Goal: Task Accomplishment & Management: Use online tool/utility

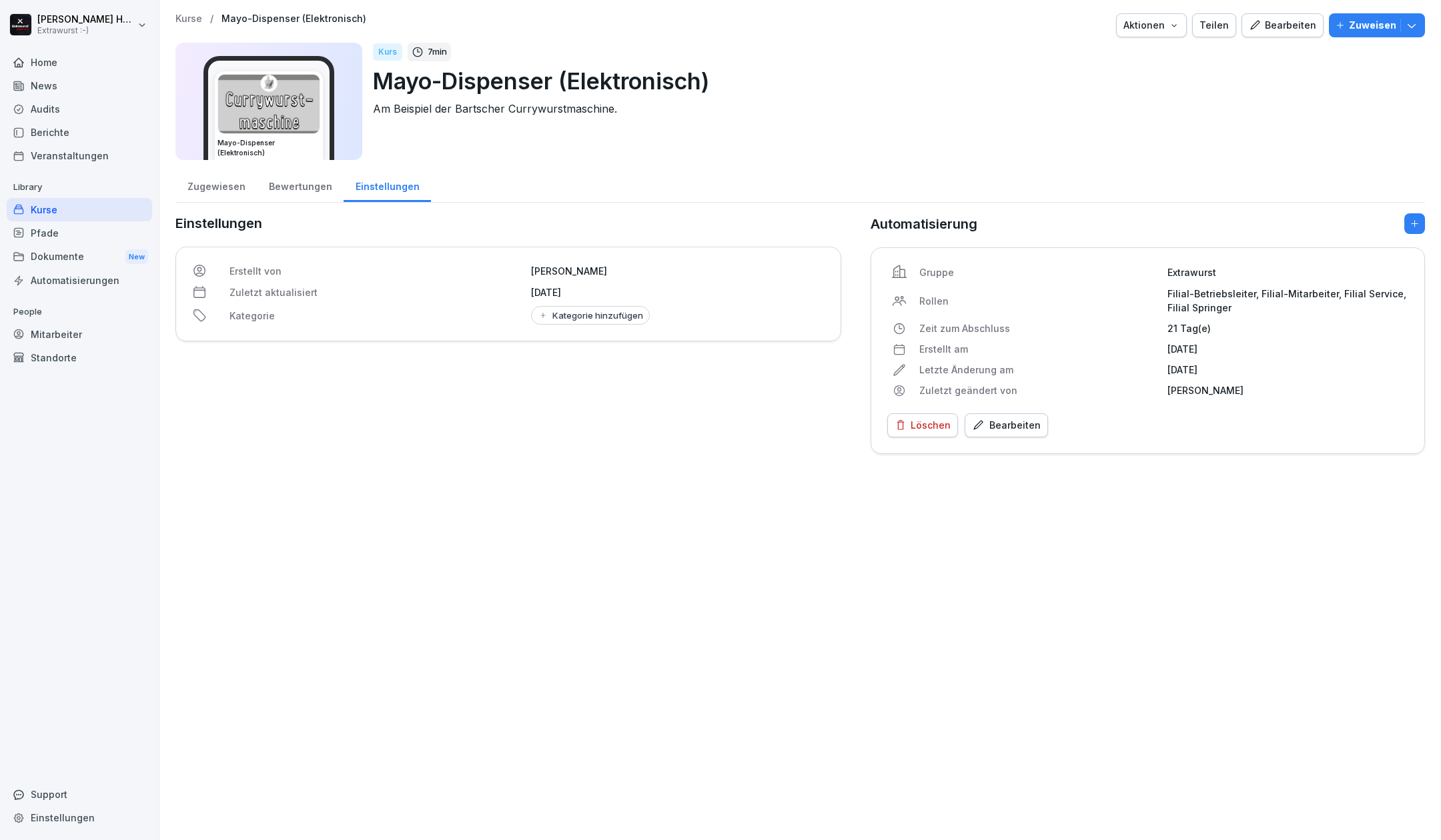
click at [263, 80] on img at bounding box center [269, 103] width 101 height 58
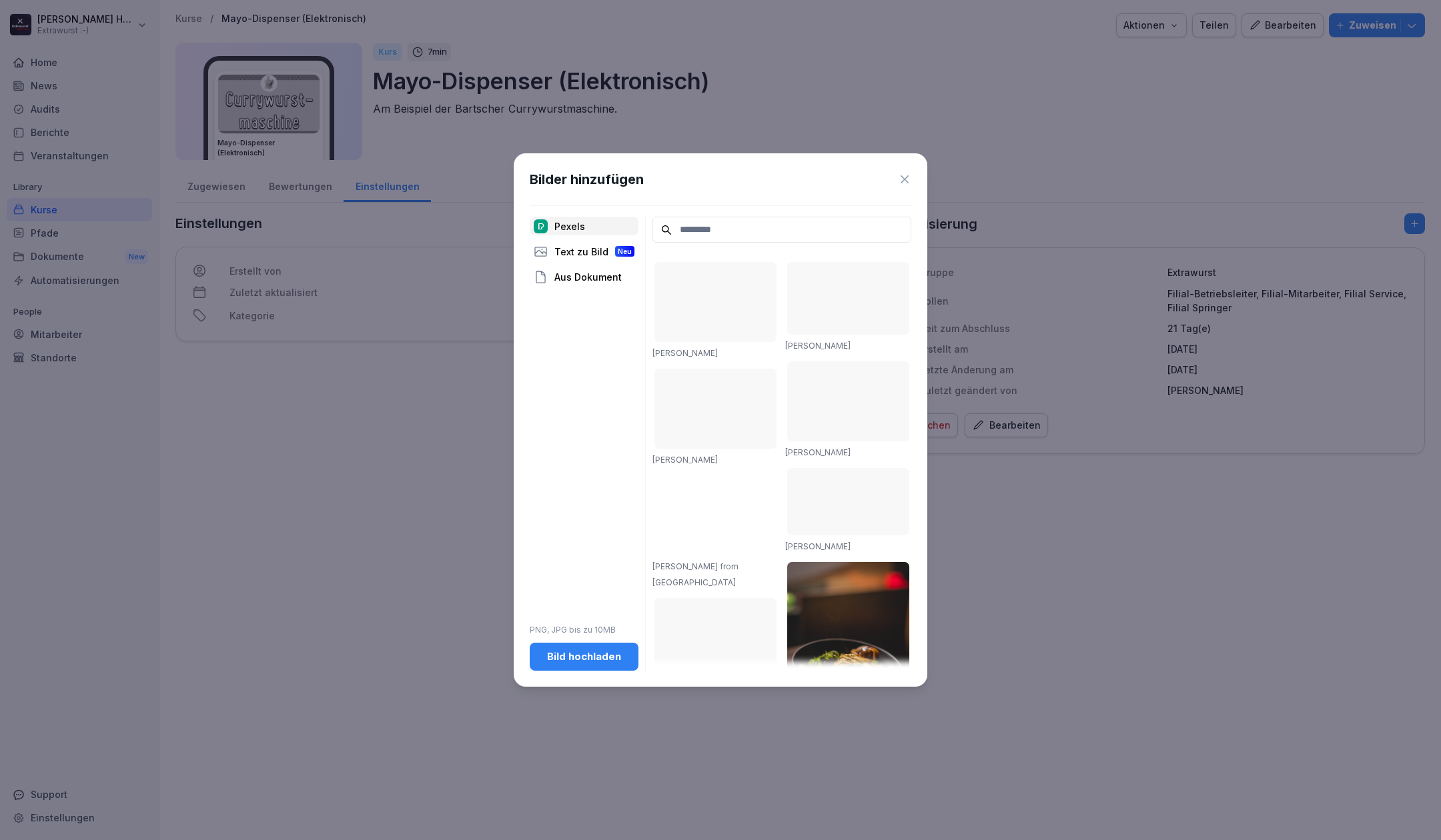
click at [598, 659] on div "Bild hochladen" at bounding box center [584, 657] width 87 height 15
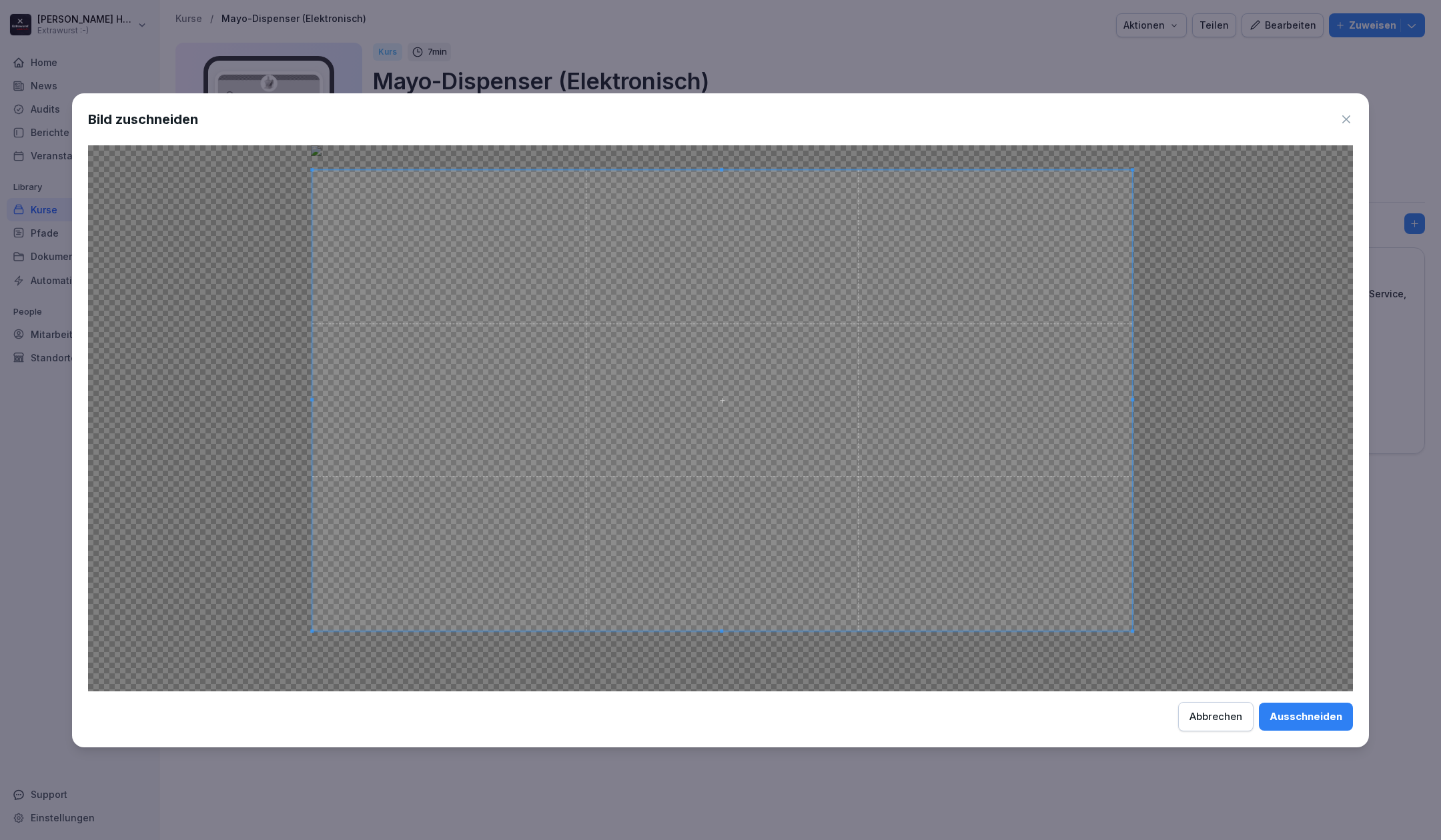
click at [959, 286] on span at bounding box center [721, 400] width 820 height 461
click at [958, 283] on span at bounding box center [721, 397] width 820 height 461
click at [1129, 625] on span at bounding box center [1129, 626] width 3 height 3
click at [1313, 719] on div "Ausschneiden" at bounding box center [1305, 716] width 72 height 15
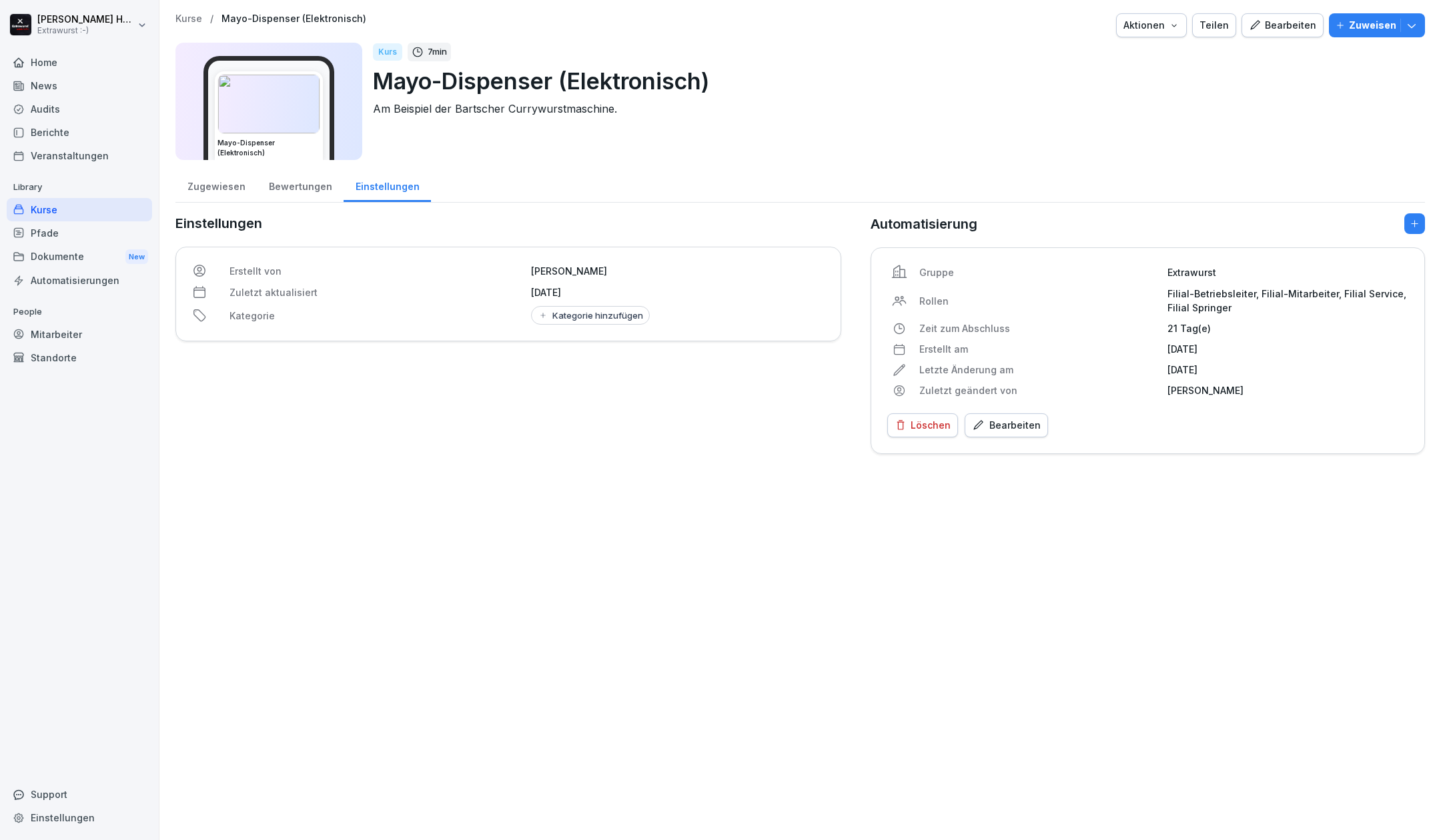
click at [244, 94] on img at bounding box center [269, 103] width 101 height 58
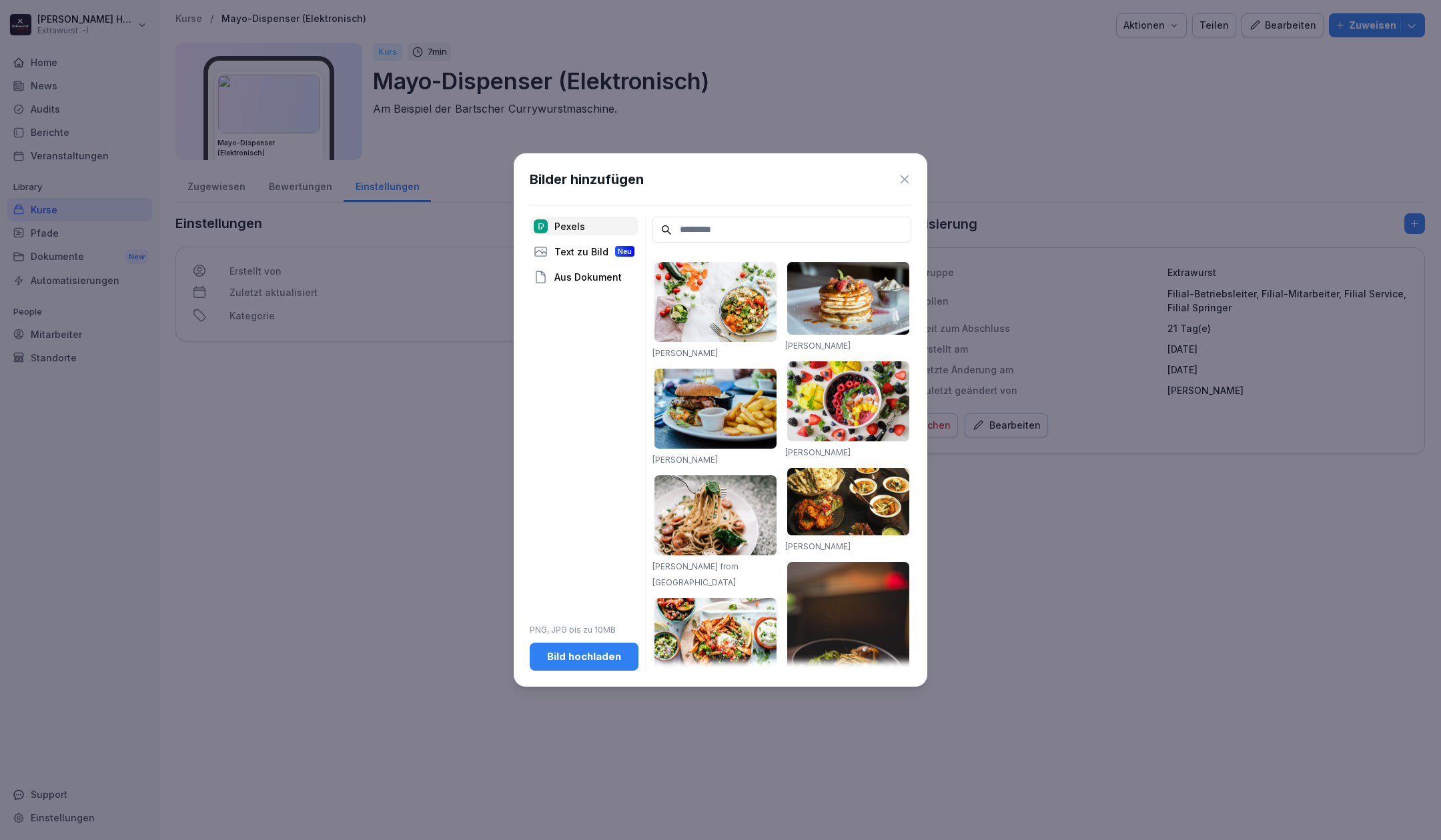
click at [590, 659] on div "Bild hochladen" at bounding box center [584, 657] width 87 height 15
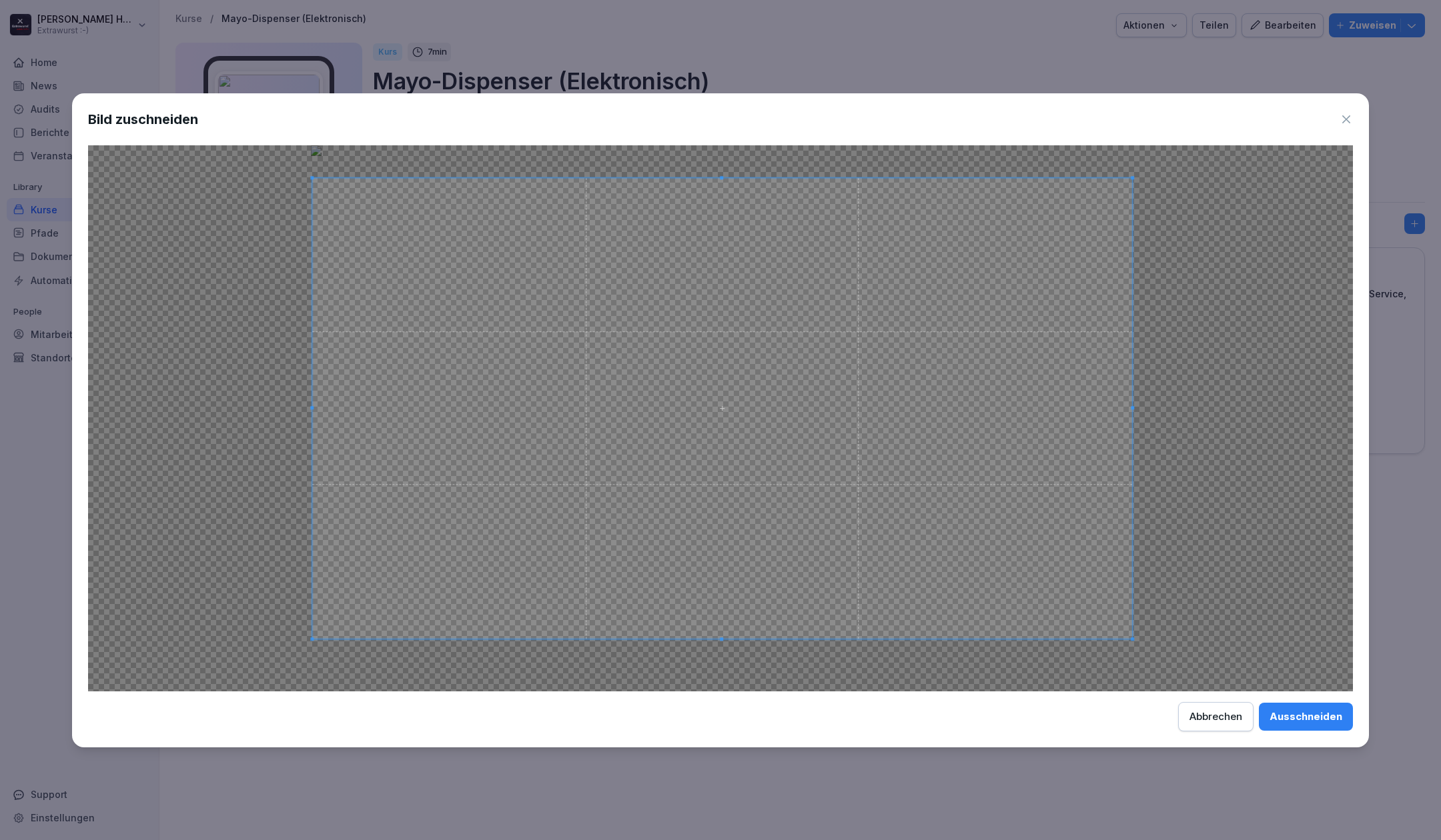
click at [940, 428] on span at bounding box center [721, 408] width 820 height 461
click at [1310, 711] on div "Ausschneiden" at bounding box center [1305, 716] width 72 height 15
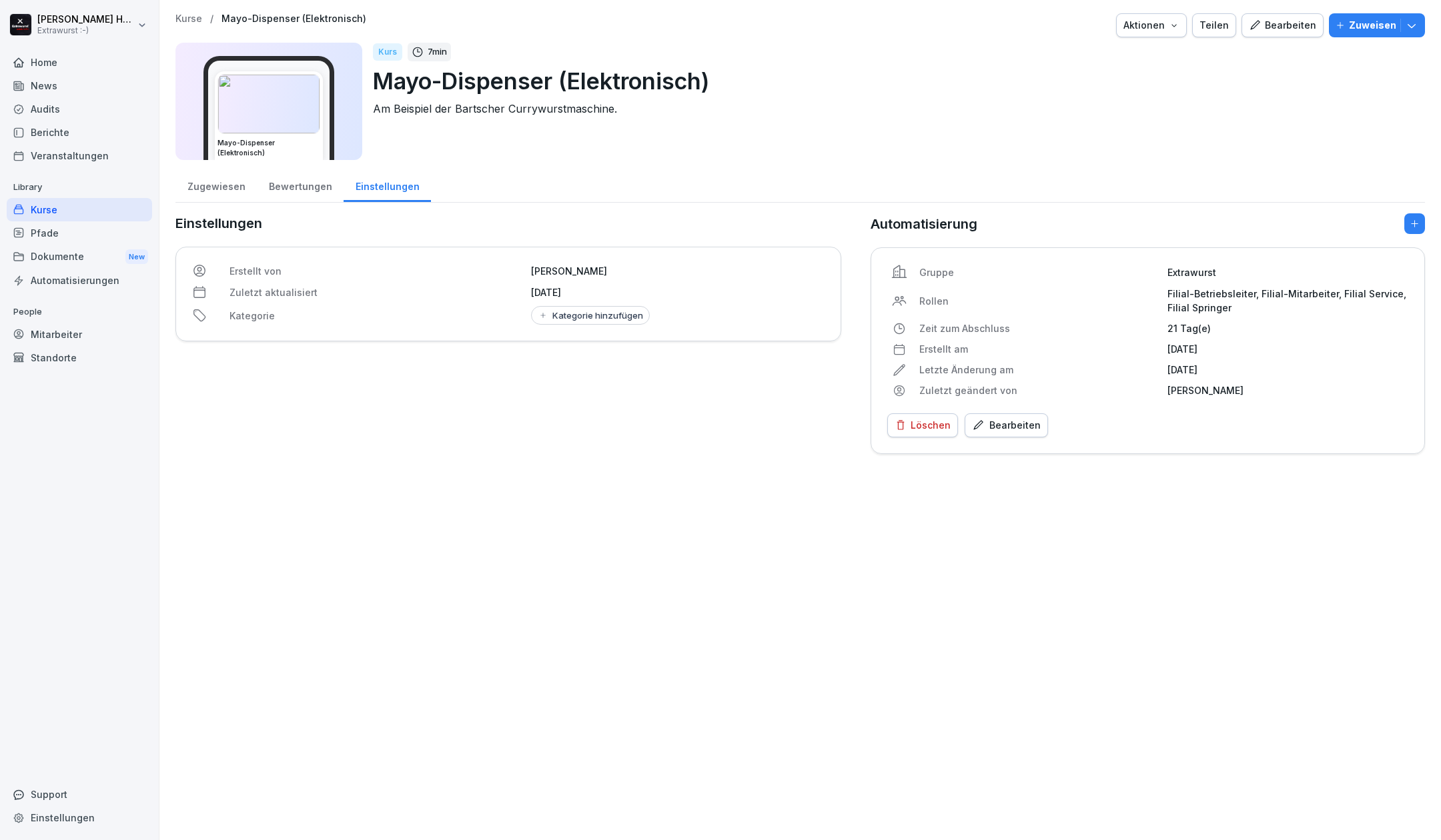
click at [192, 20] on p "Kurse" at bounding box center [188, 18] width 27 height 11
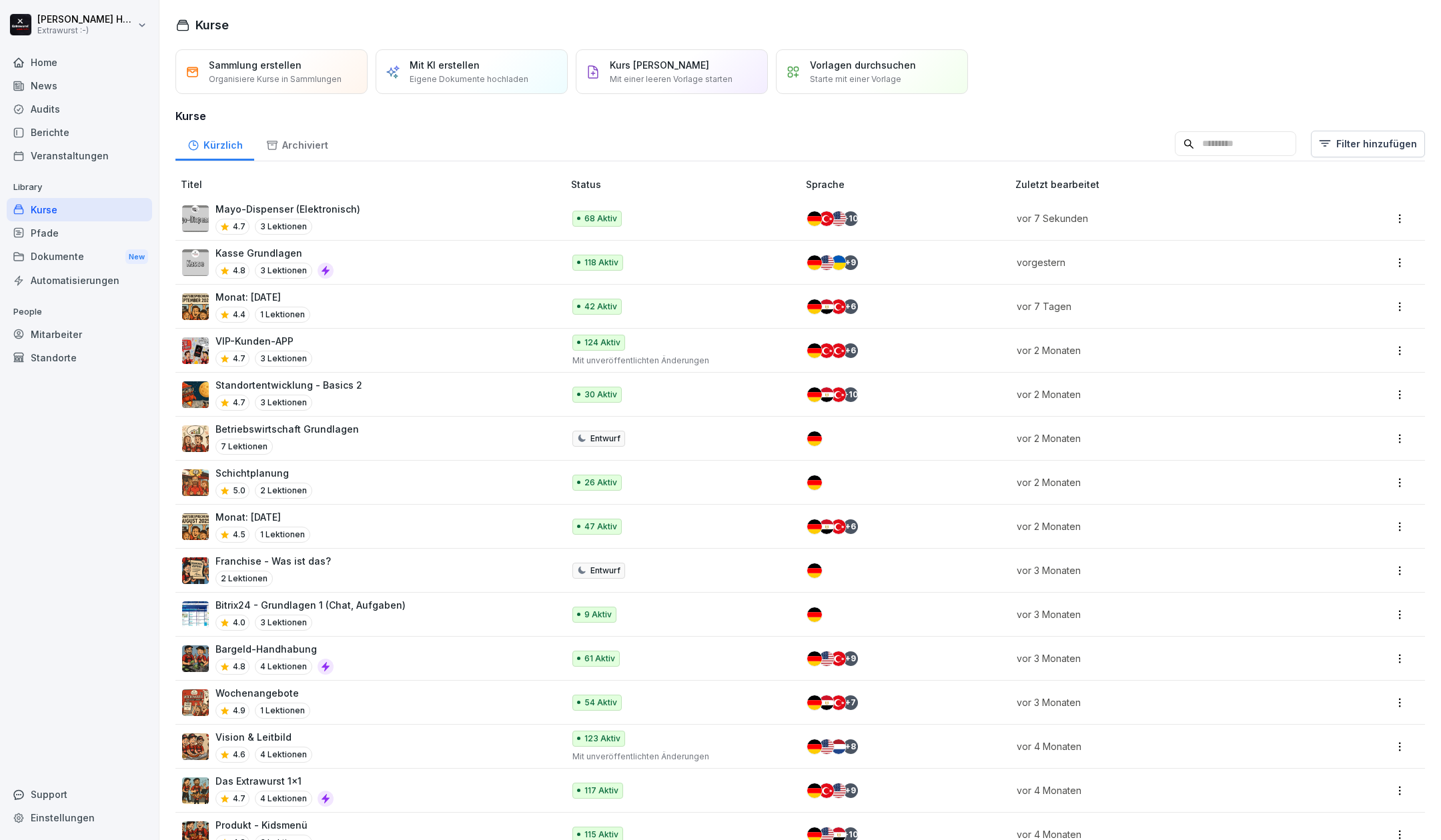
click at [332, 207] on p "Mayo-Dispenser (Elektronisch)" at bounding box center [287, 209] width 145 height 14
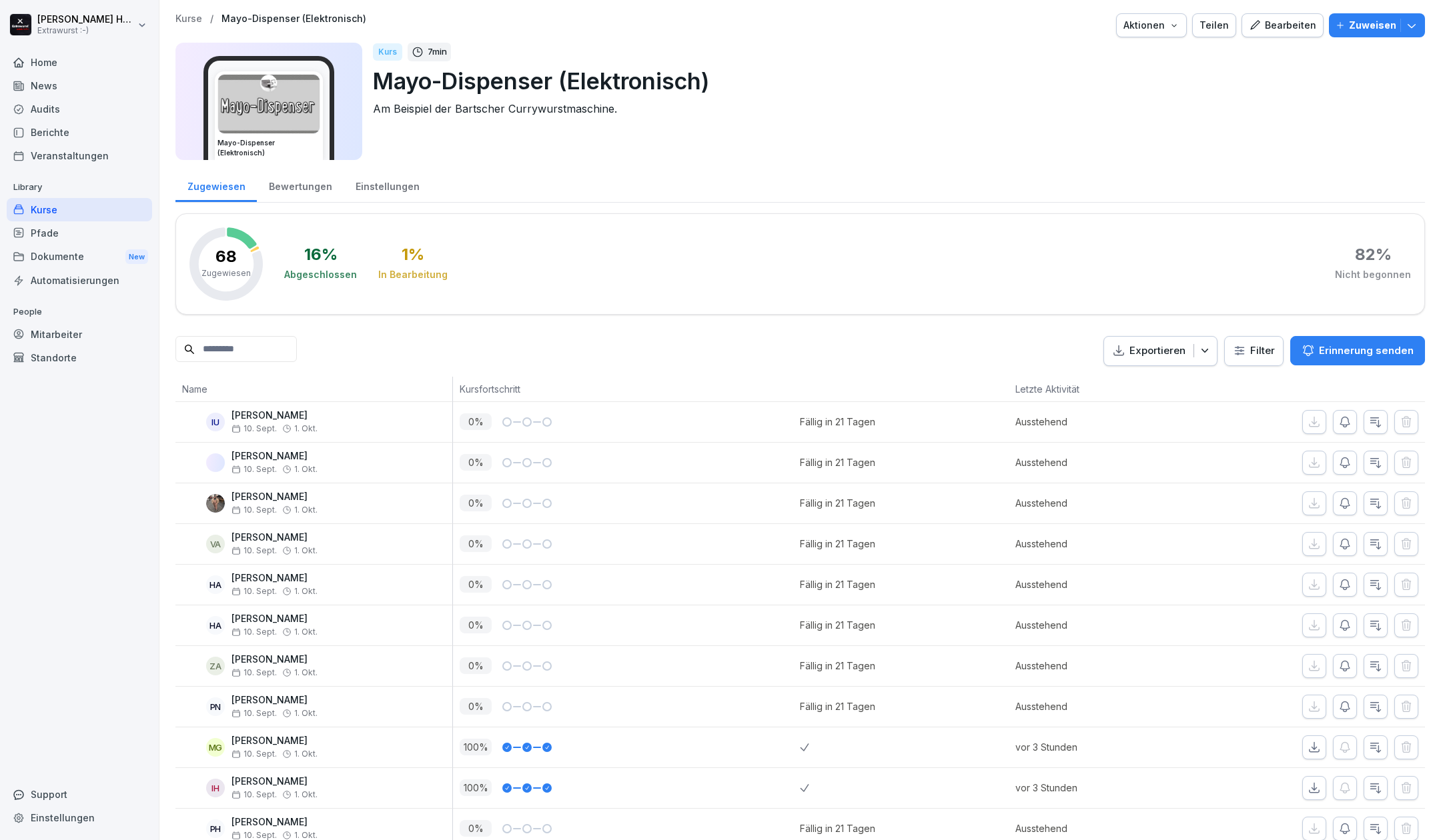
click at [46, 56] on div "Home" at bounding box center [79, 62] width 146 height 24
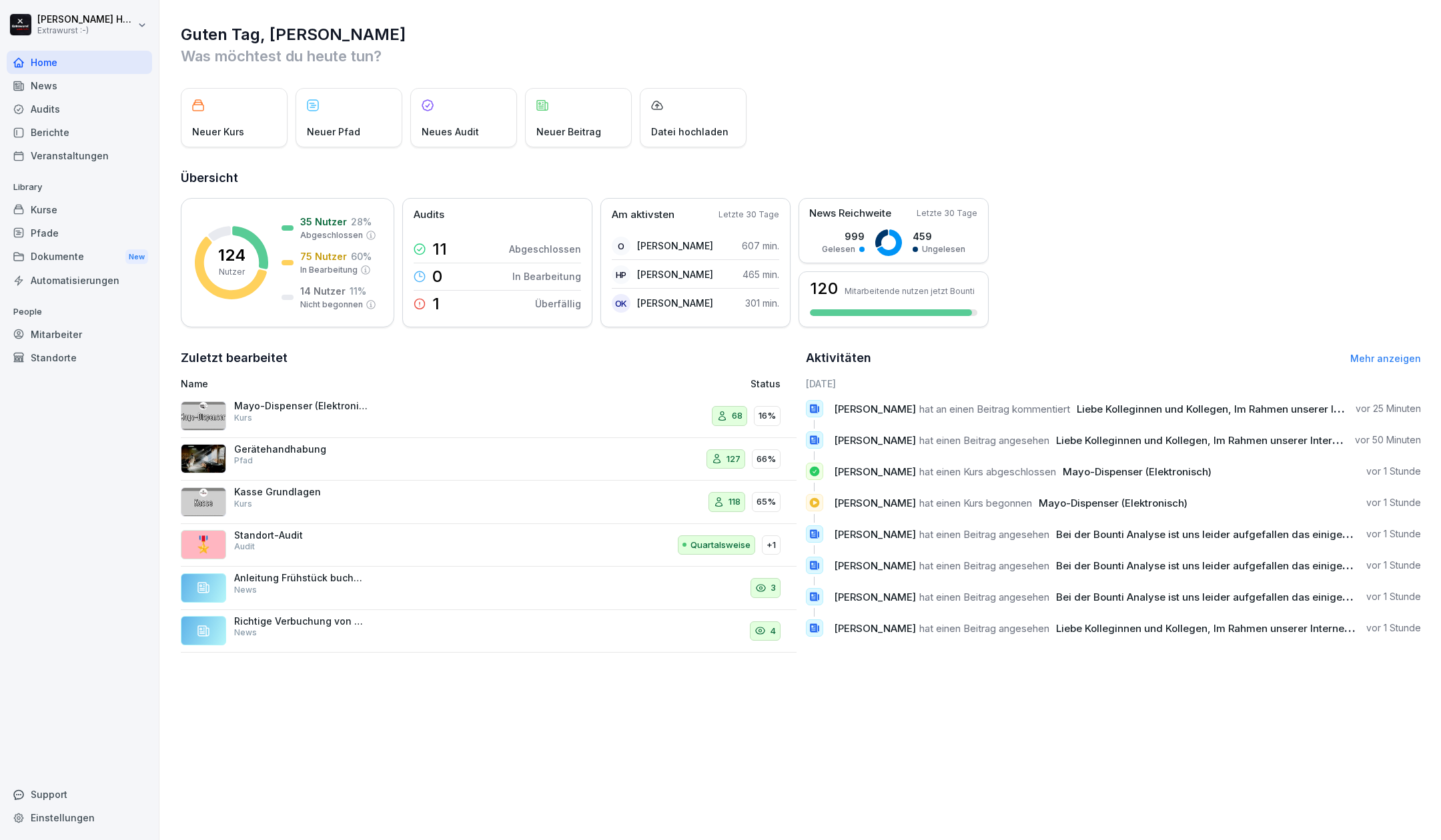
click at [57, 210] on div "Kurse" at bounding box center [79, 210] width 146 height 24
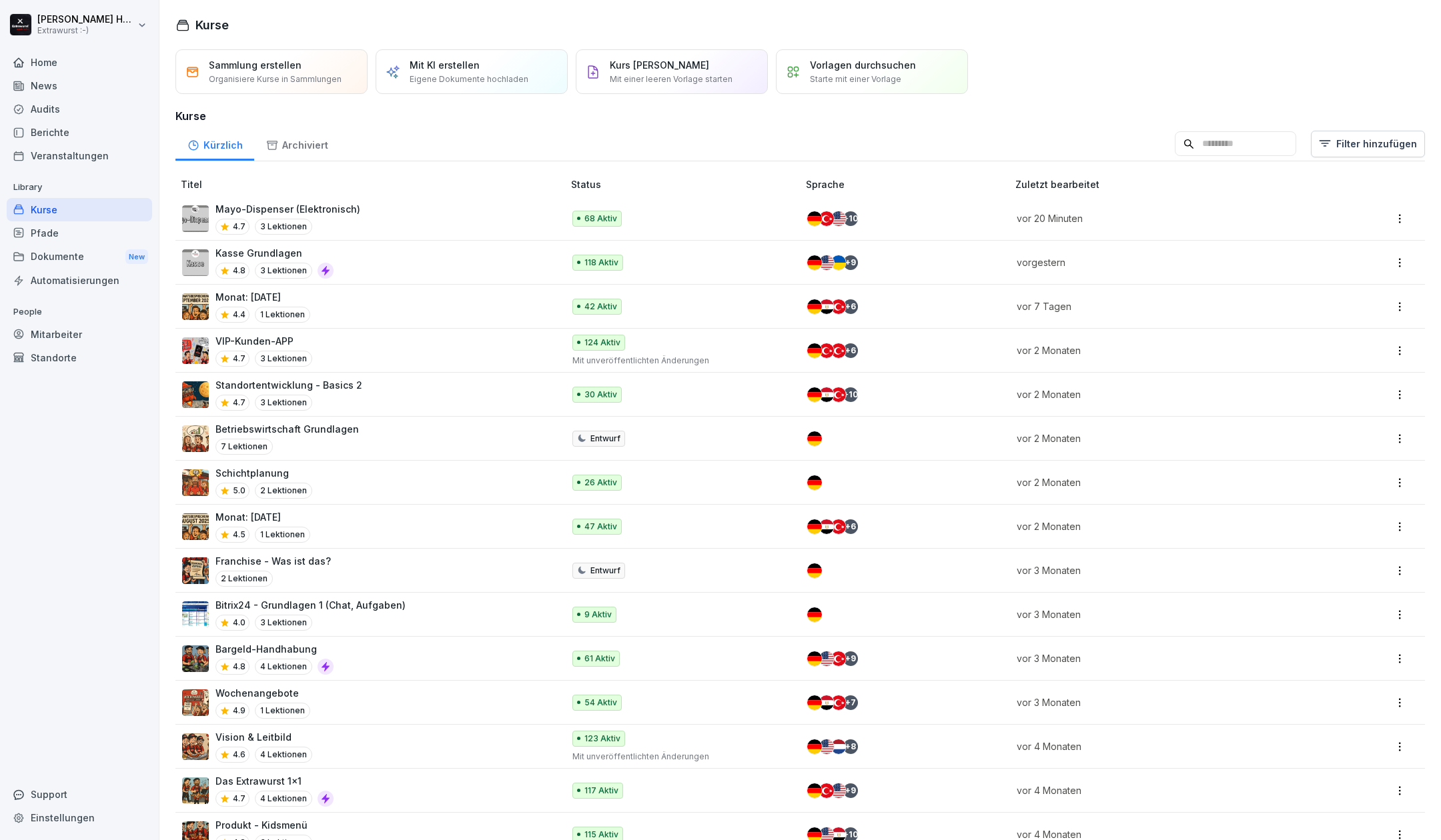
click at [289, 649] on p "Bargeld-Handhabung" at bounding box center [274, 649] width 118 height 14
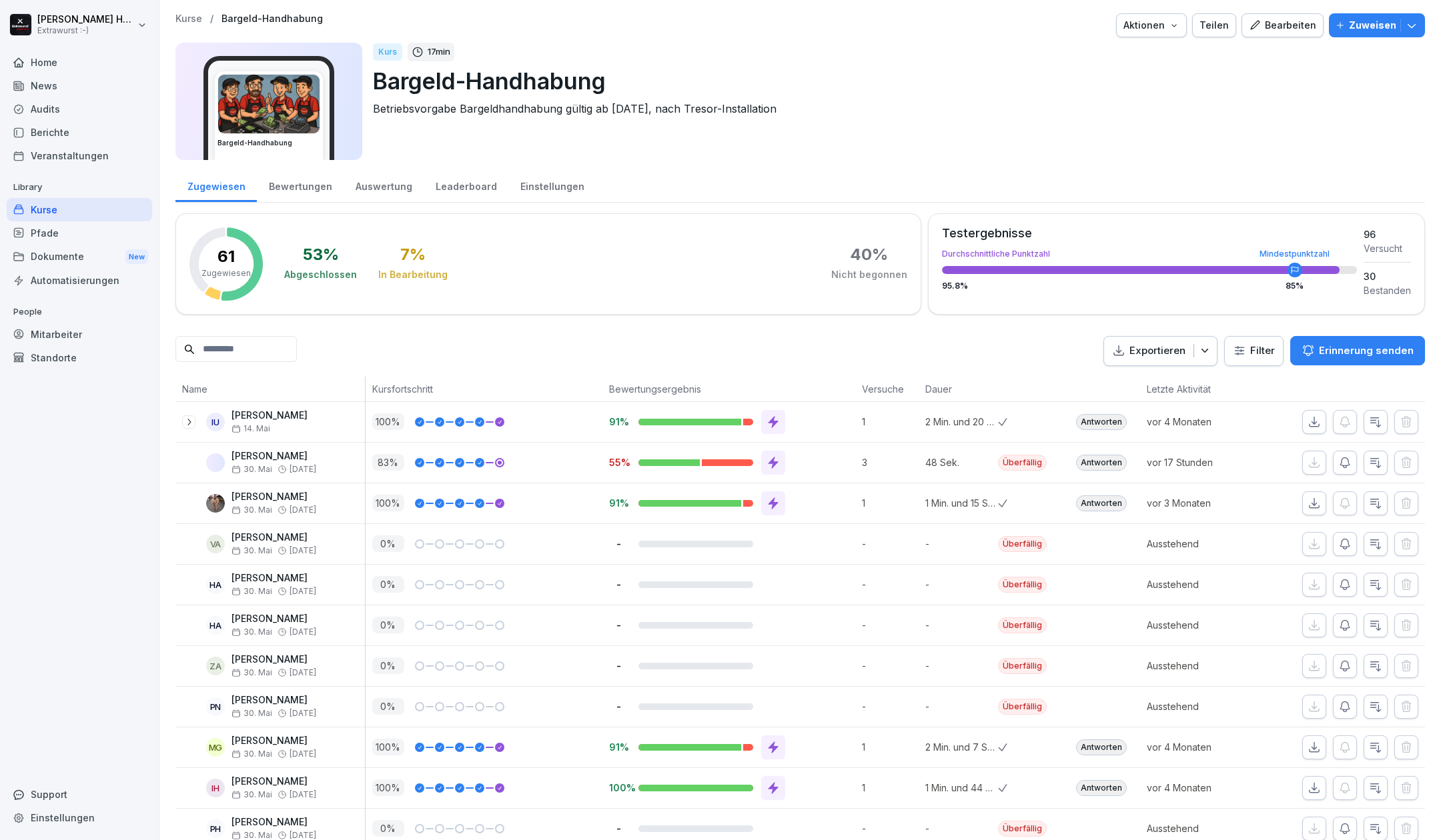
click at [1277, 28] on div "Bearbeiten" at bounding box center [1282, 25] width 67 height 15
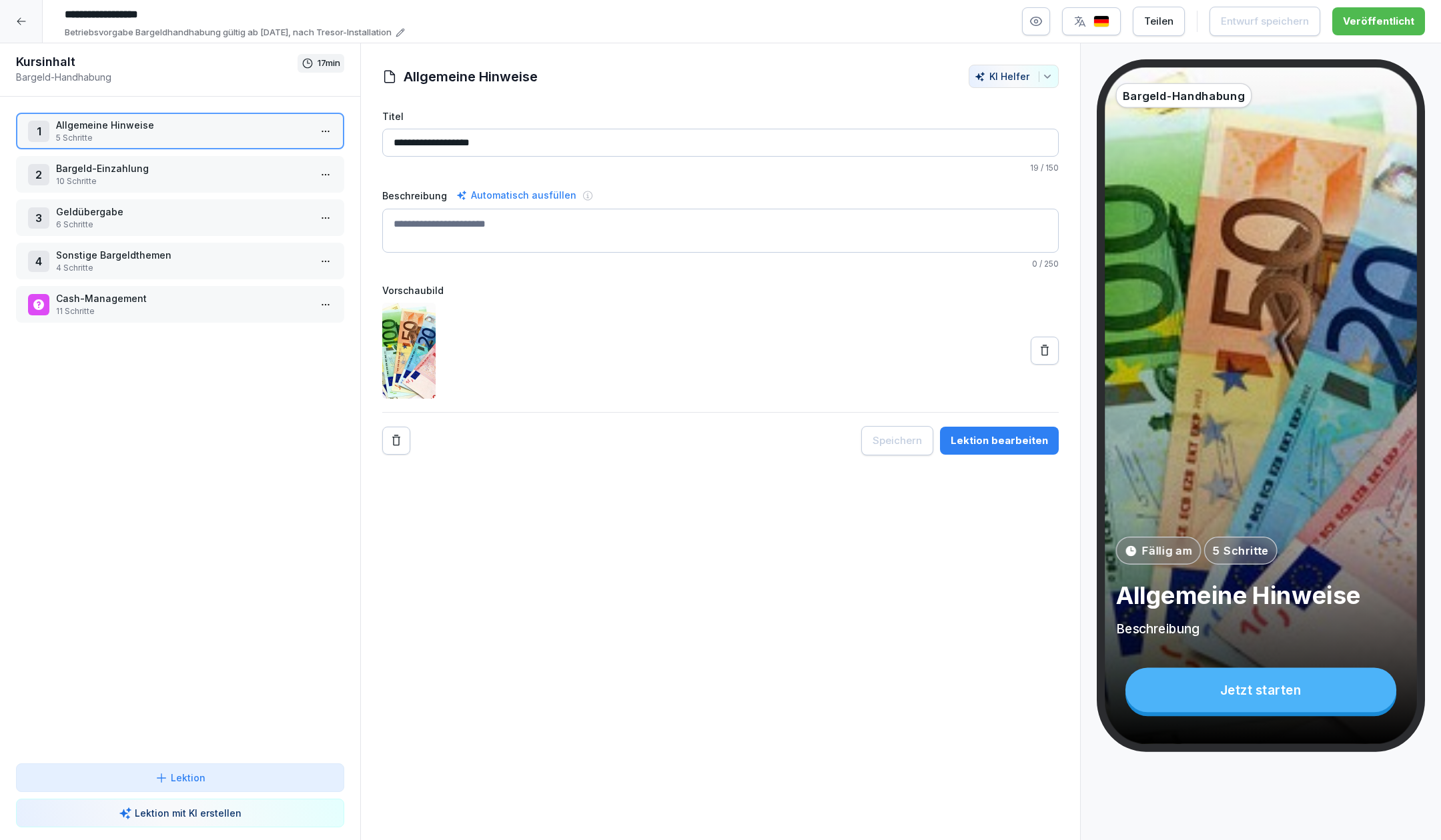
click at [159, 168] on p "Bargeld-Einzahlung" at bounding box center [183, 168] width 254 height 14
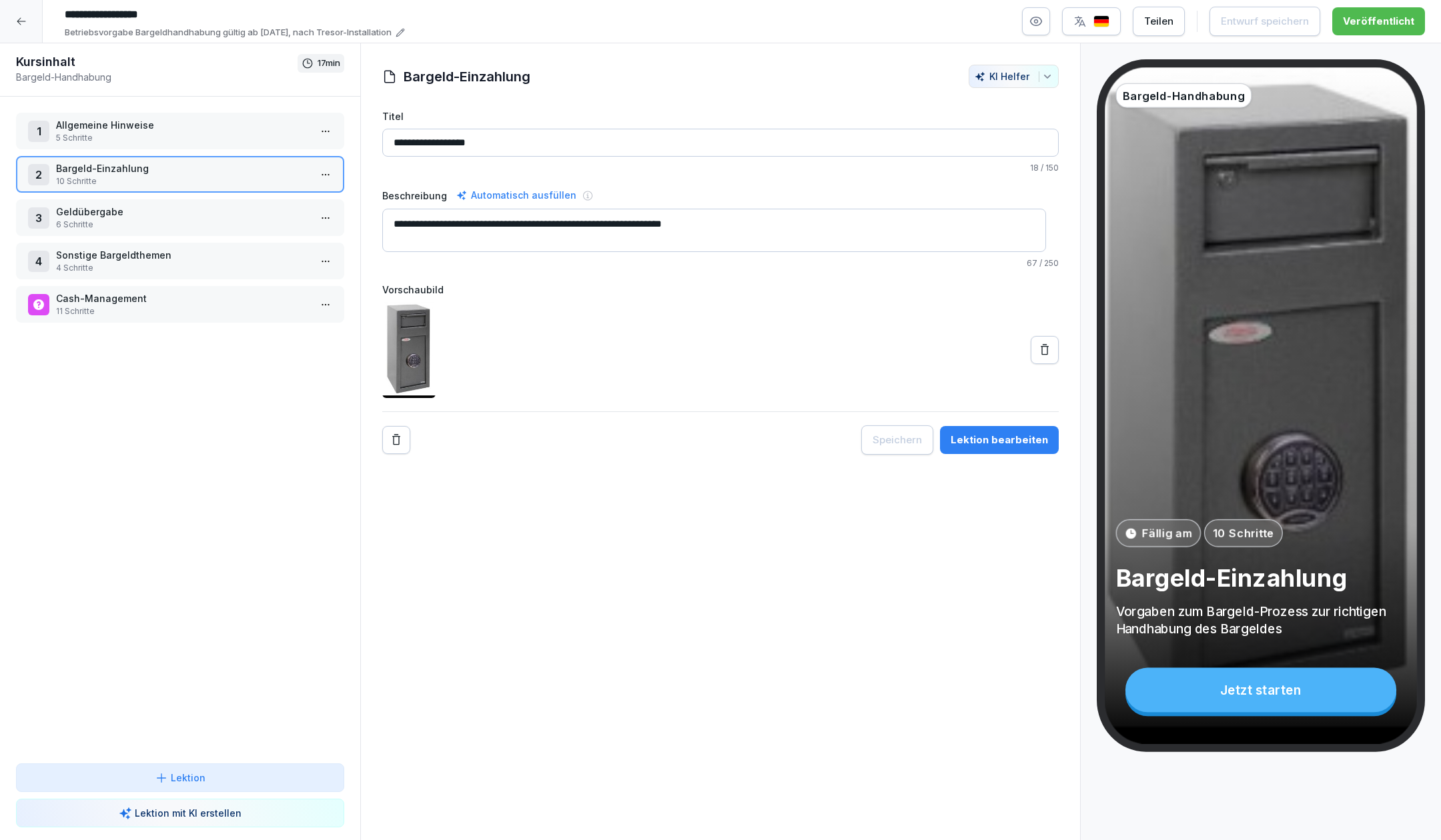
click at [159, 168] on p "Bargeld-Einzahlung" at bounding box center [183, 168] width 254 height 14
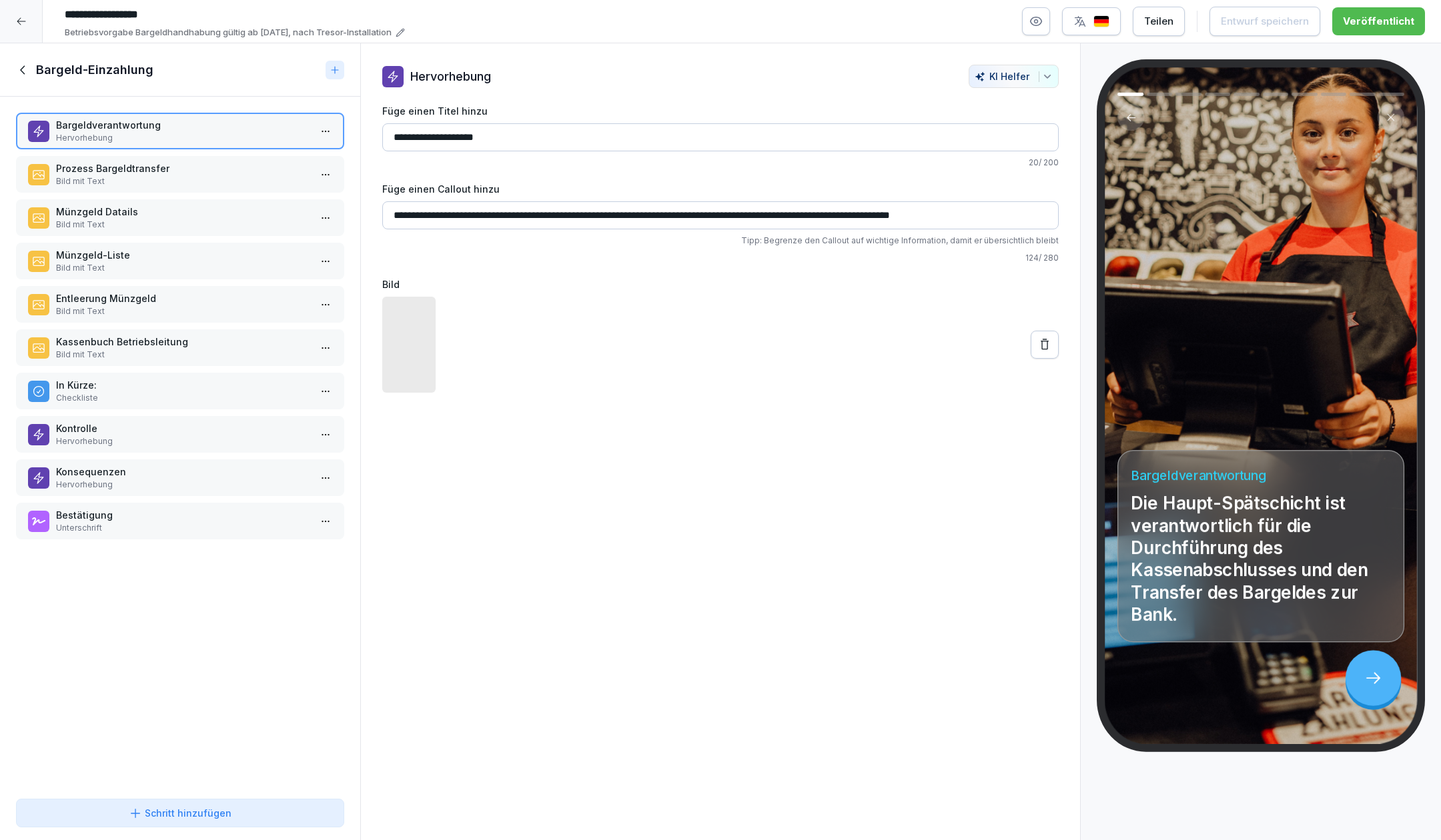
click at [185, 169] on p "Prozess Bargeldtransfer" at bounding box center [183, 168] width 254 height 14
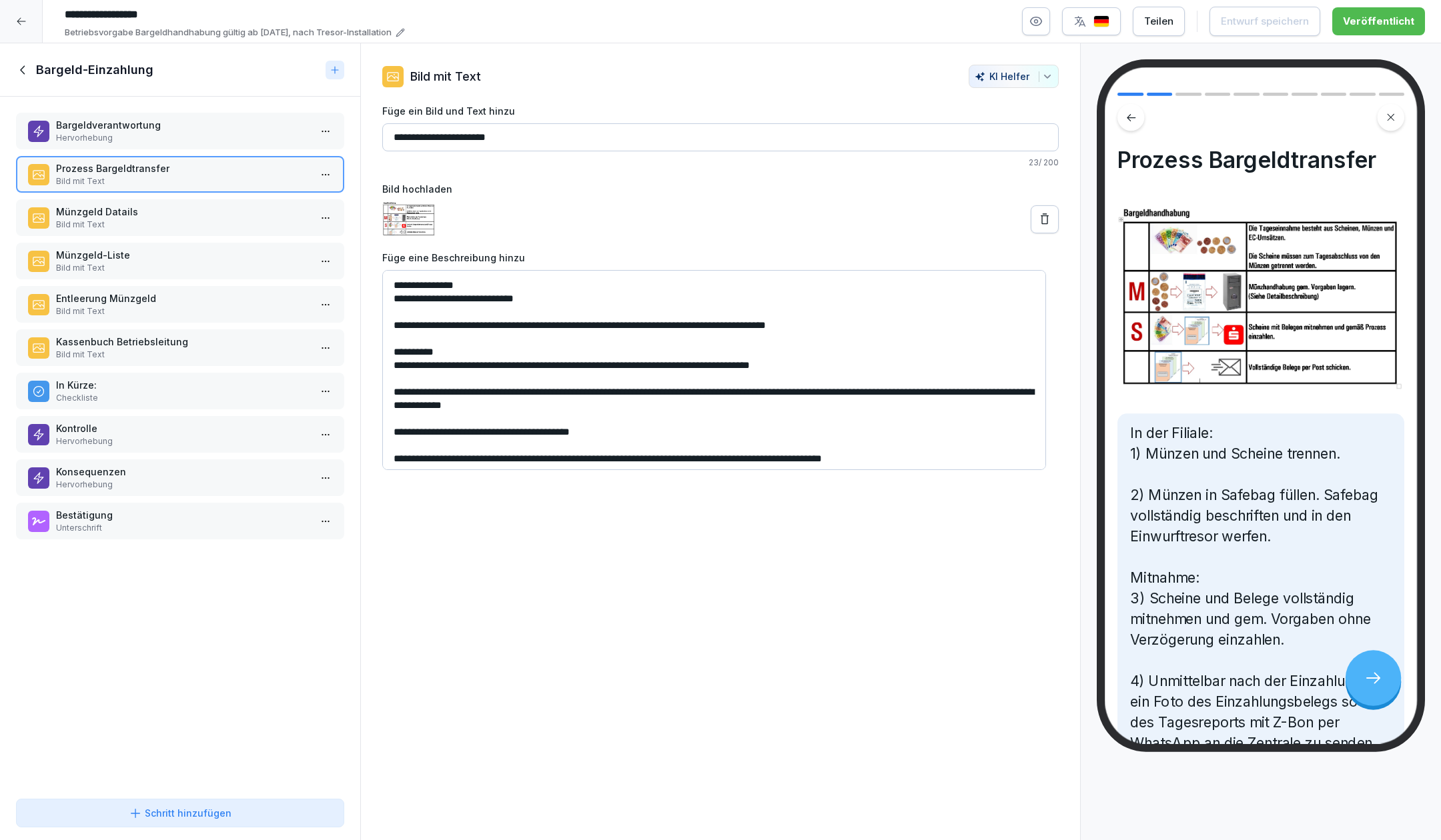
click at [192, 219] on p "Bild mit Text" at bounding box center [183, 225] width 254 height 12
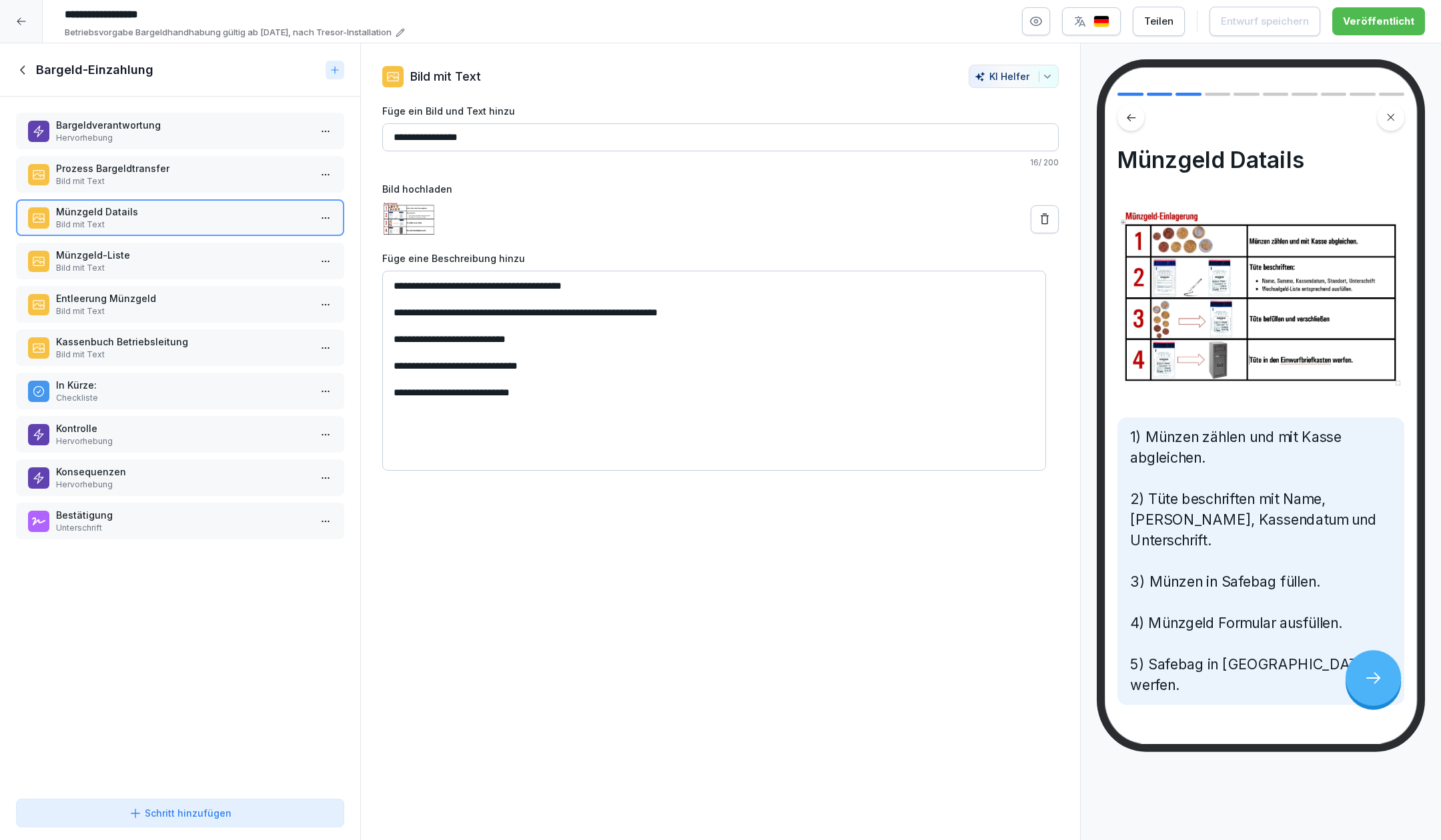
click at [163, 262] on p "Bild mit Text" at bounding box center [183, 268] width 254 height 12
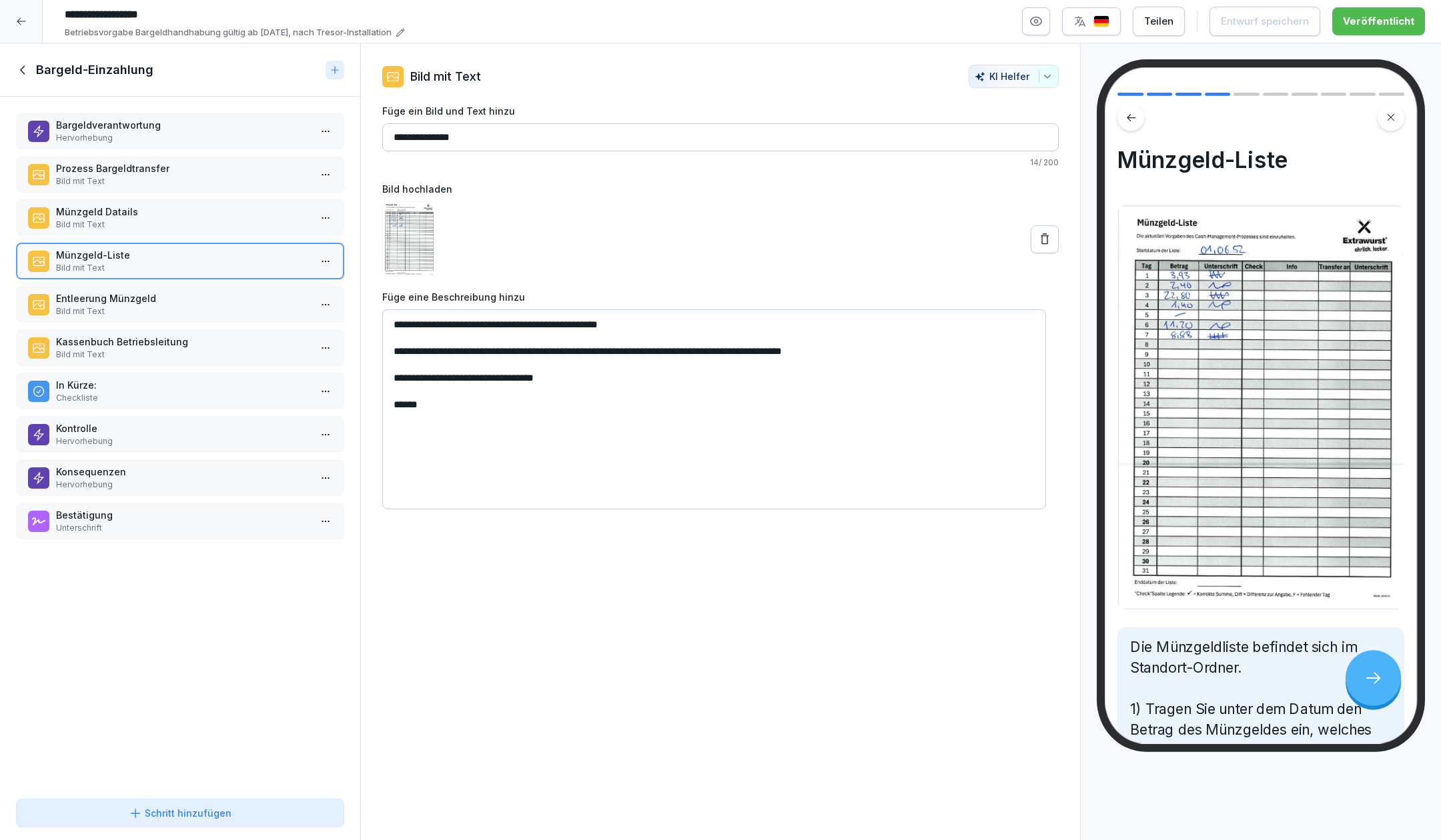
click at [189, 299] on p "Entleerung Münzgeld" at bounding box center [183, 298] width 254 height 14
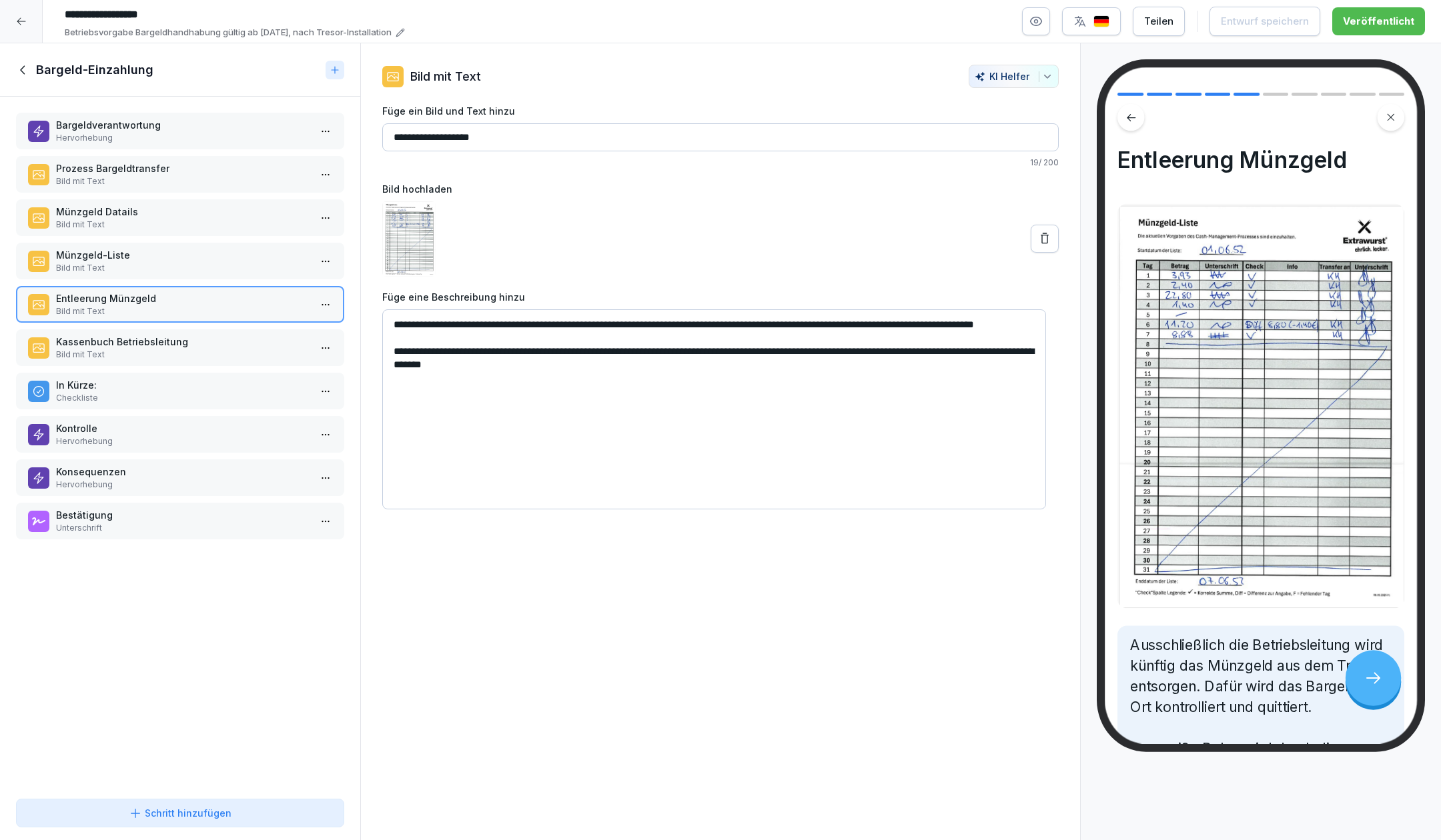
click at [202, 345] on p "Kassenbuch Betriebsleitung" at bounding box center [183, 342] width 254 height 14
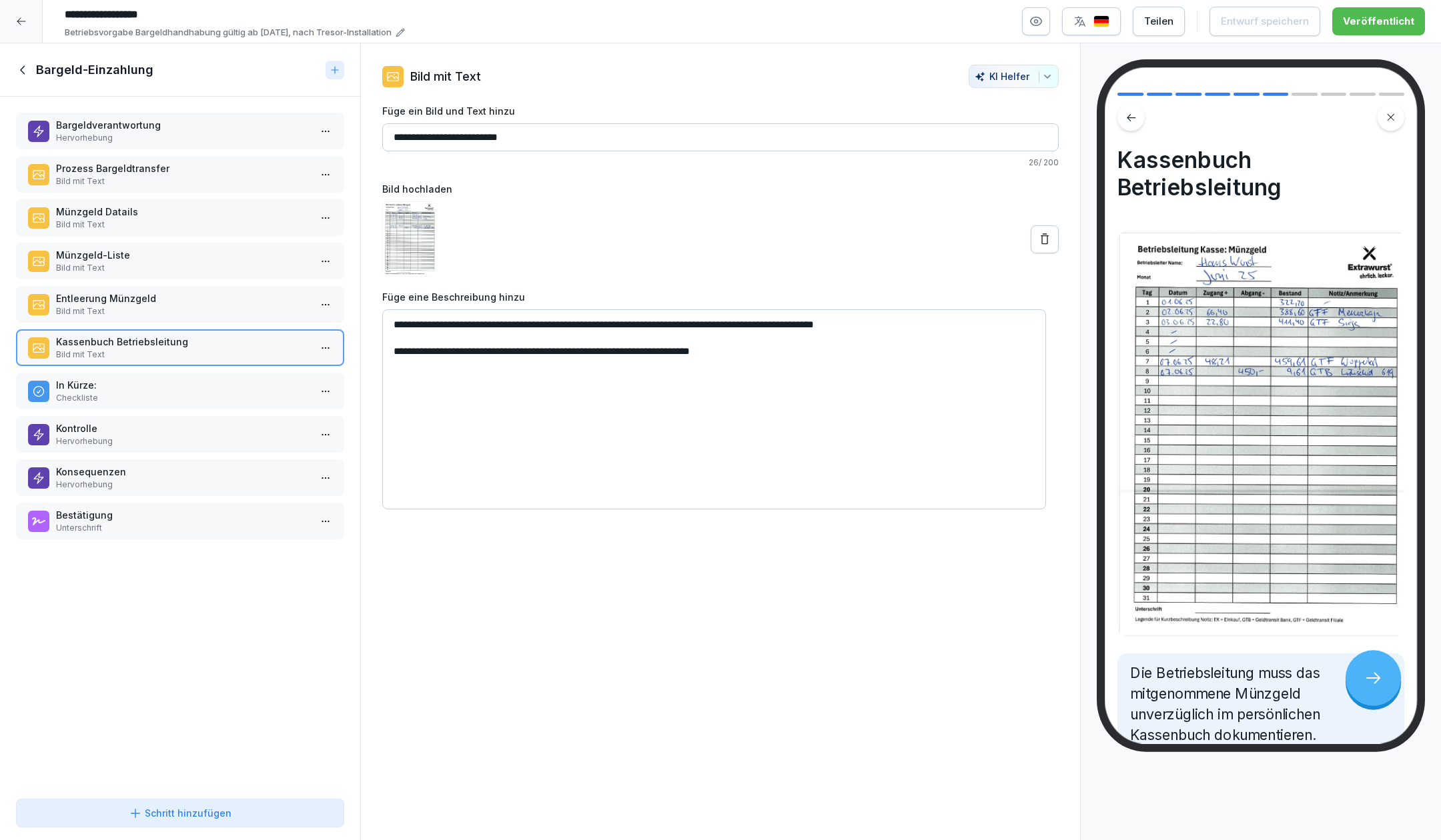
click at [227, 409] on div "Bargeldverantwortung Hervorhebung Prozess Bargeldtransfer Bild mit Text Münzgel…" at bounding box center [180, 445] width 361 height 696
click at [225, 396] on p "Checkliste" at bounding box center [183, 398] width 254 height 12
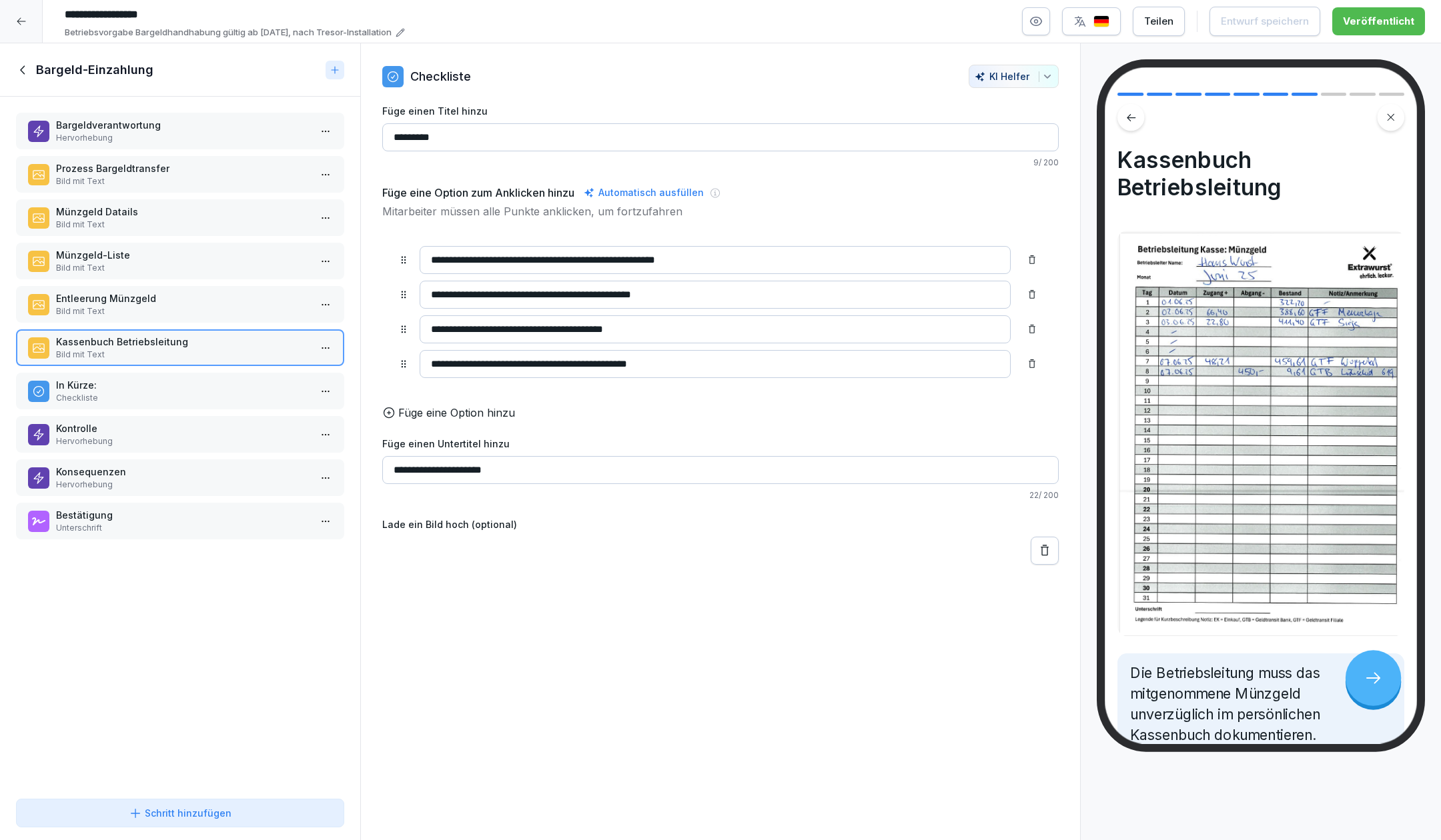
click at [225, 396] on p "Checkliste" at bounding box center [183, 398] width 254 height 12
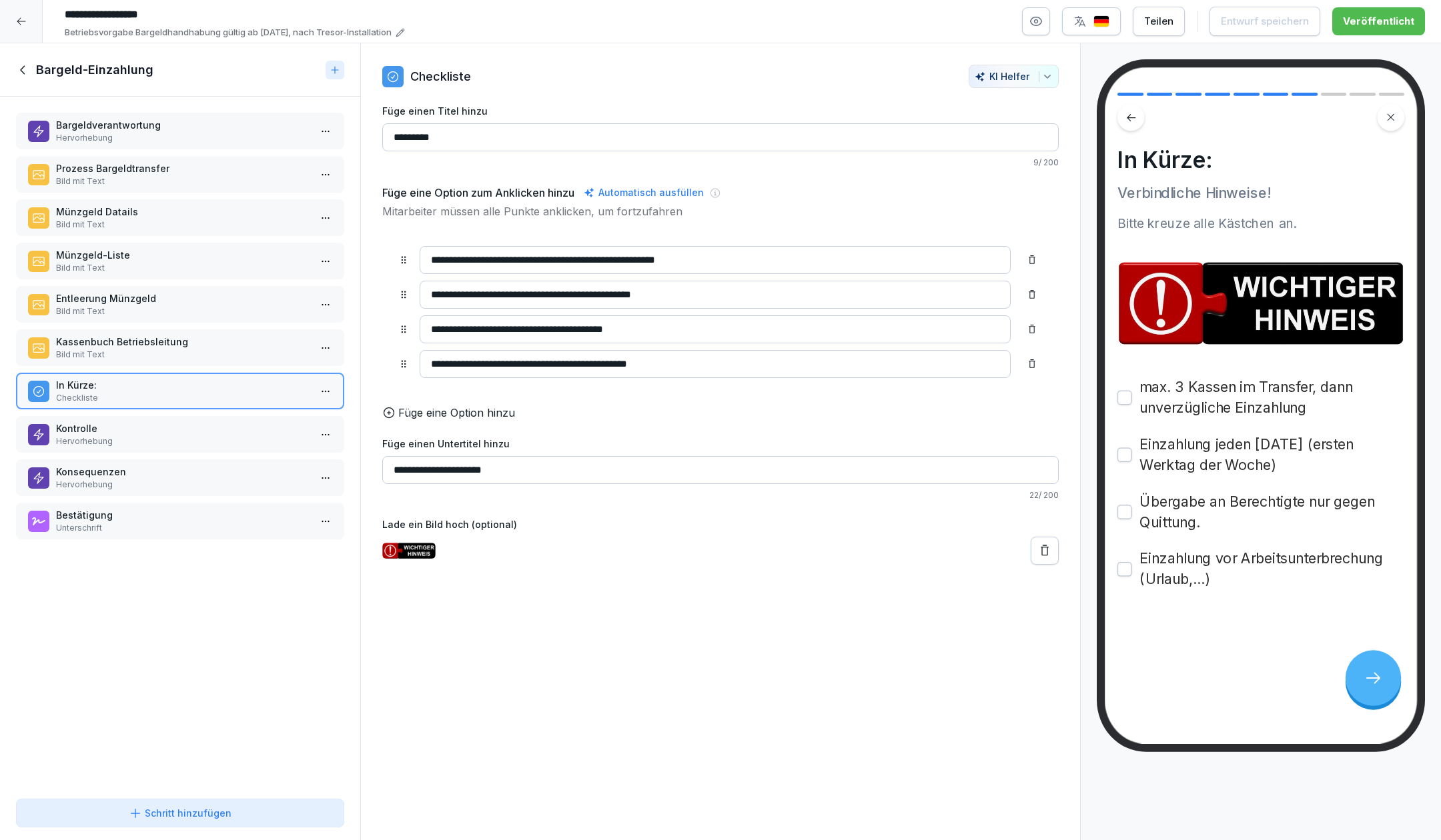
click at [228, 434] on p "Kontrolle" at bounding box center [183, 428] width 254 height 14
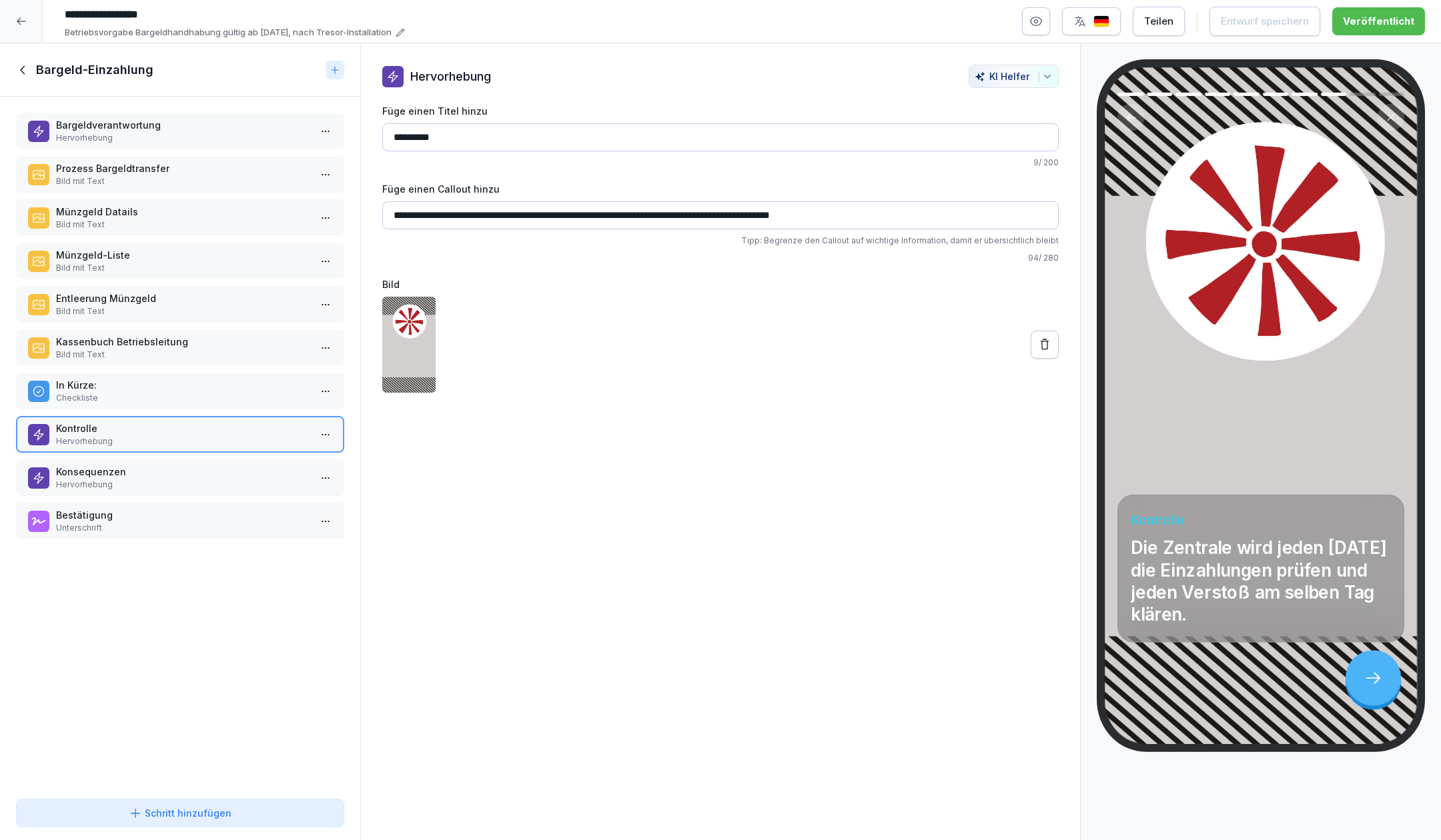
click at [22, 70] on icon at bounding box center [22, 69] width 5 height 9
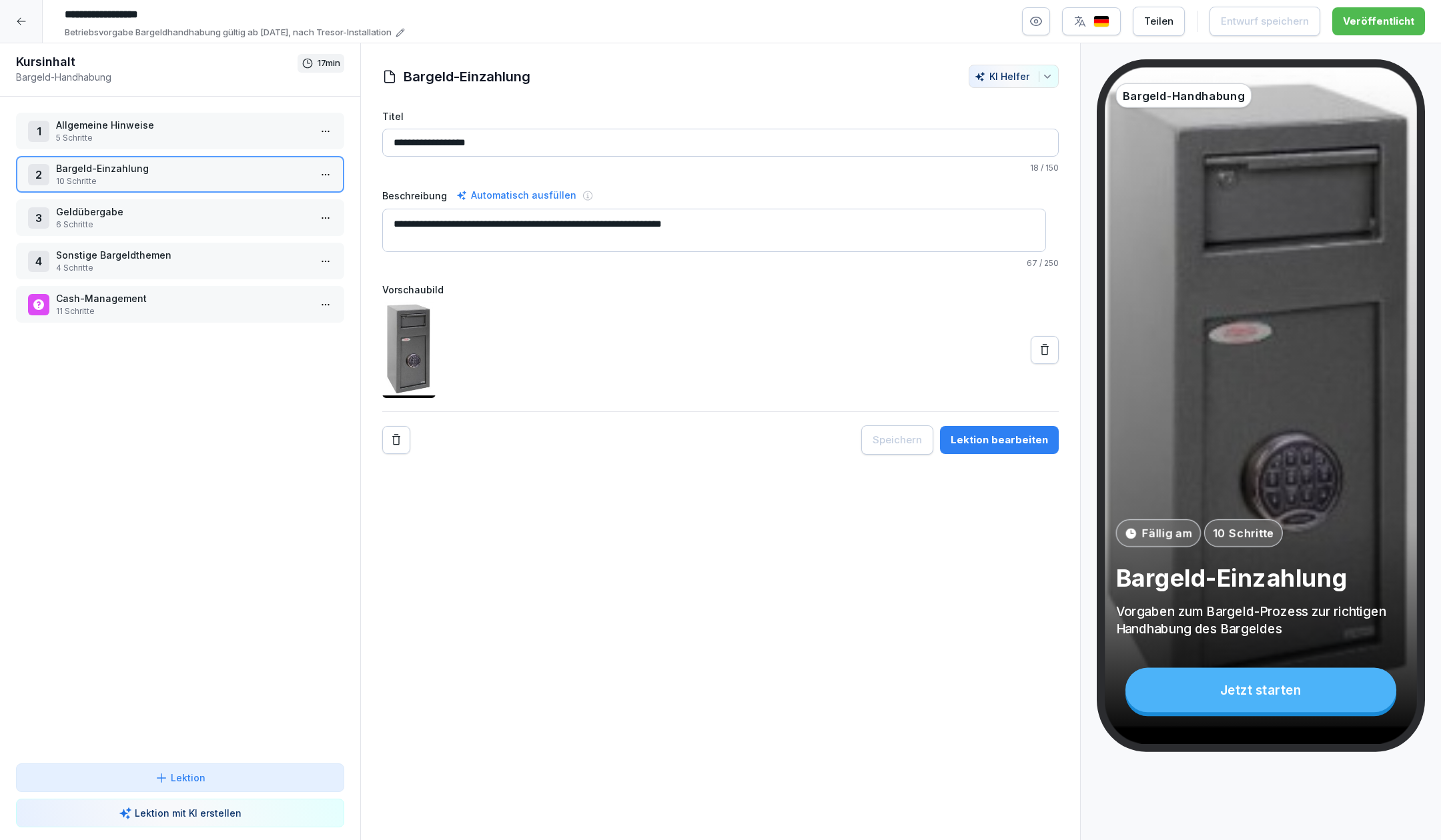
click at [15, 18] on div at bounding box center [21, 21] width 43 height 43
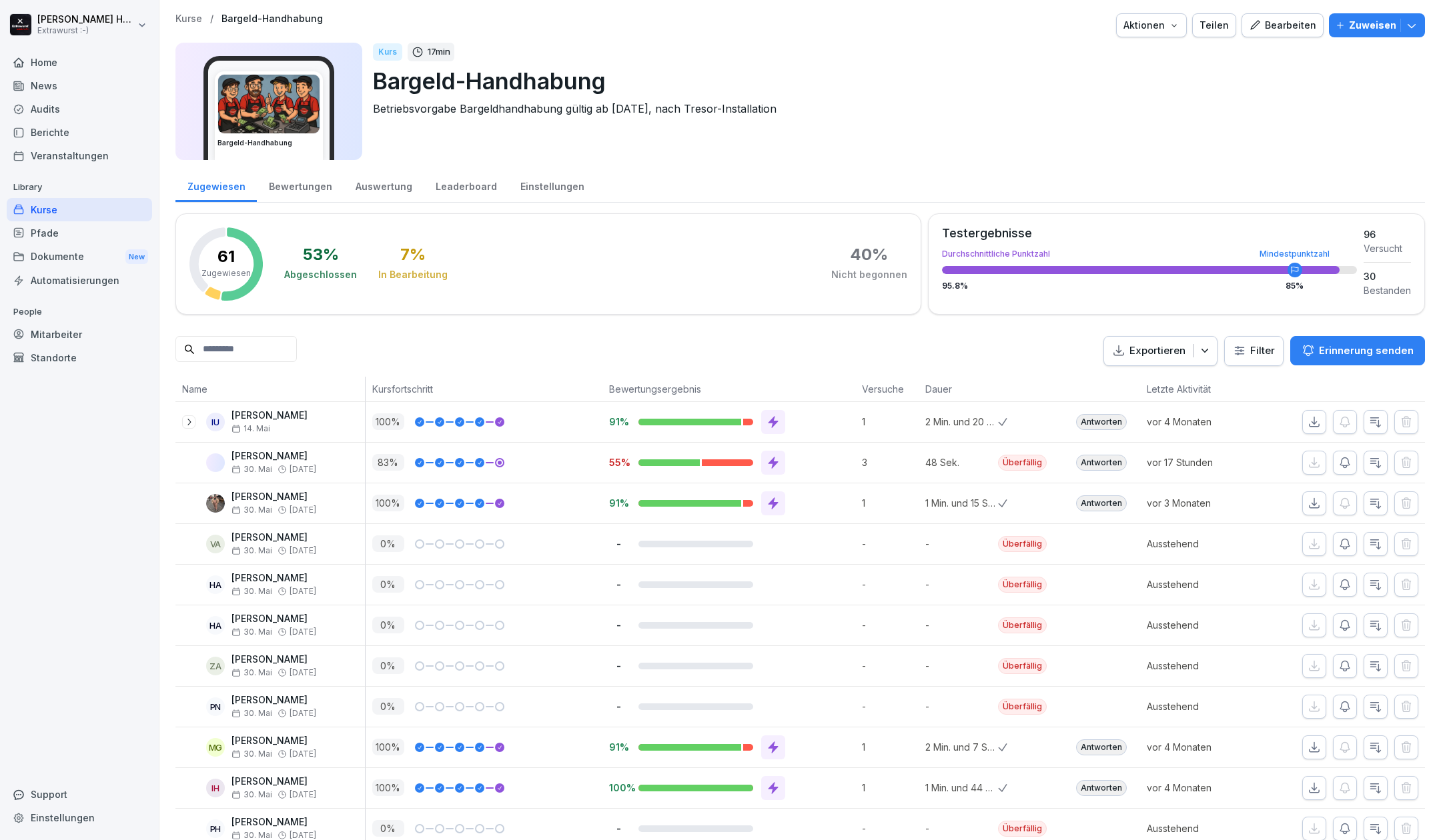
click at [47, 84] on div "News" at bounding box center [79, 86] width 146 height 24
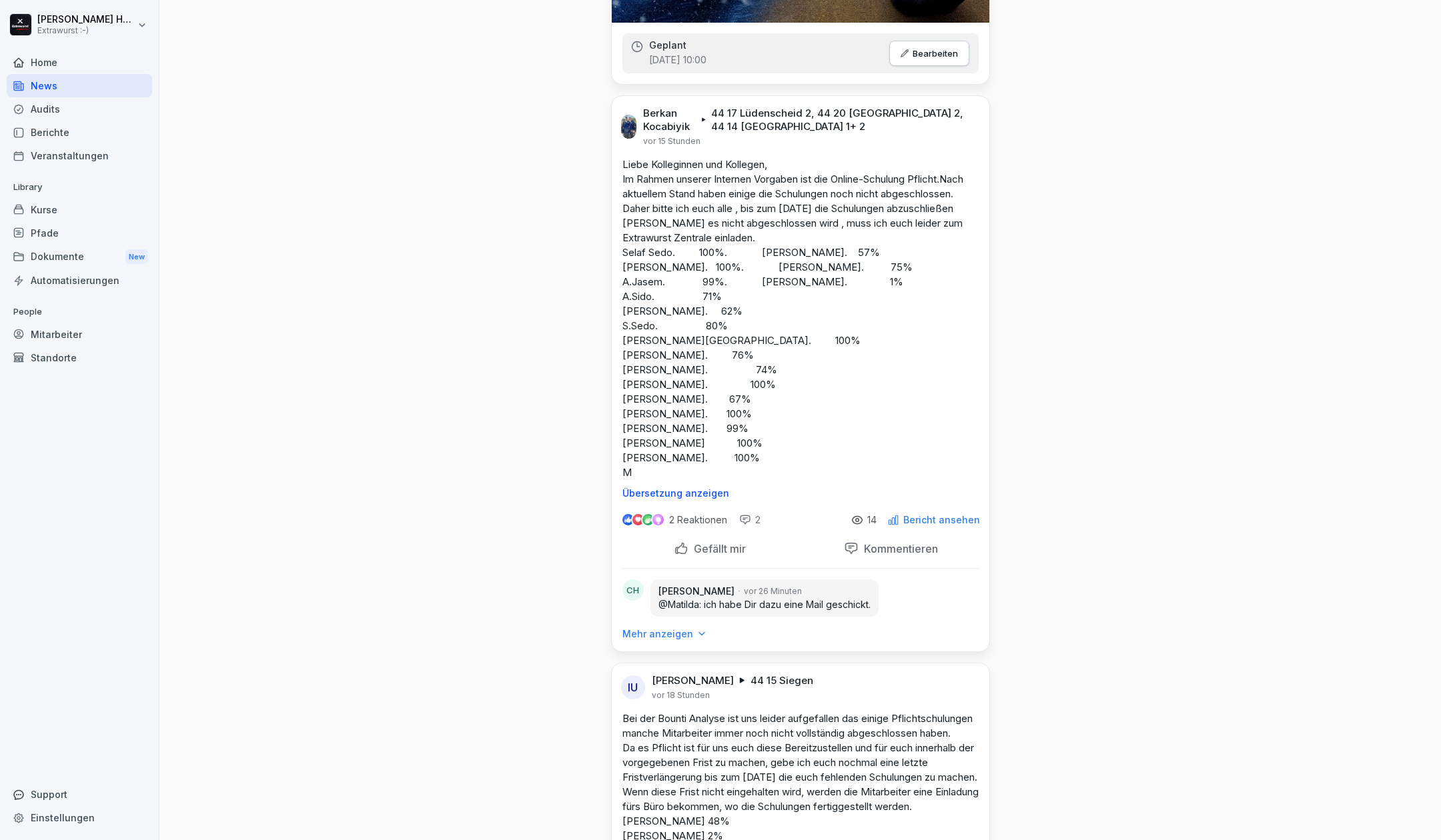
scroll to position [444, 0]
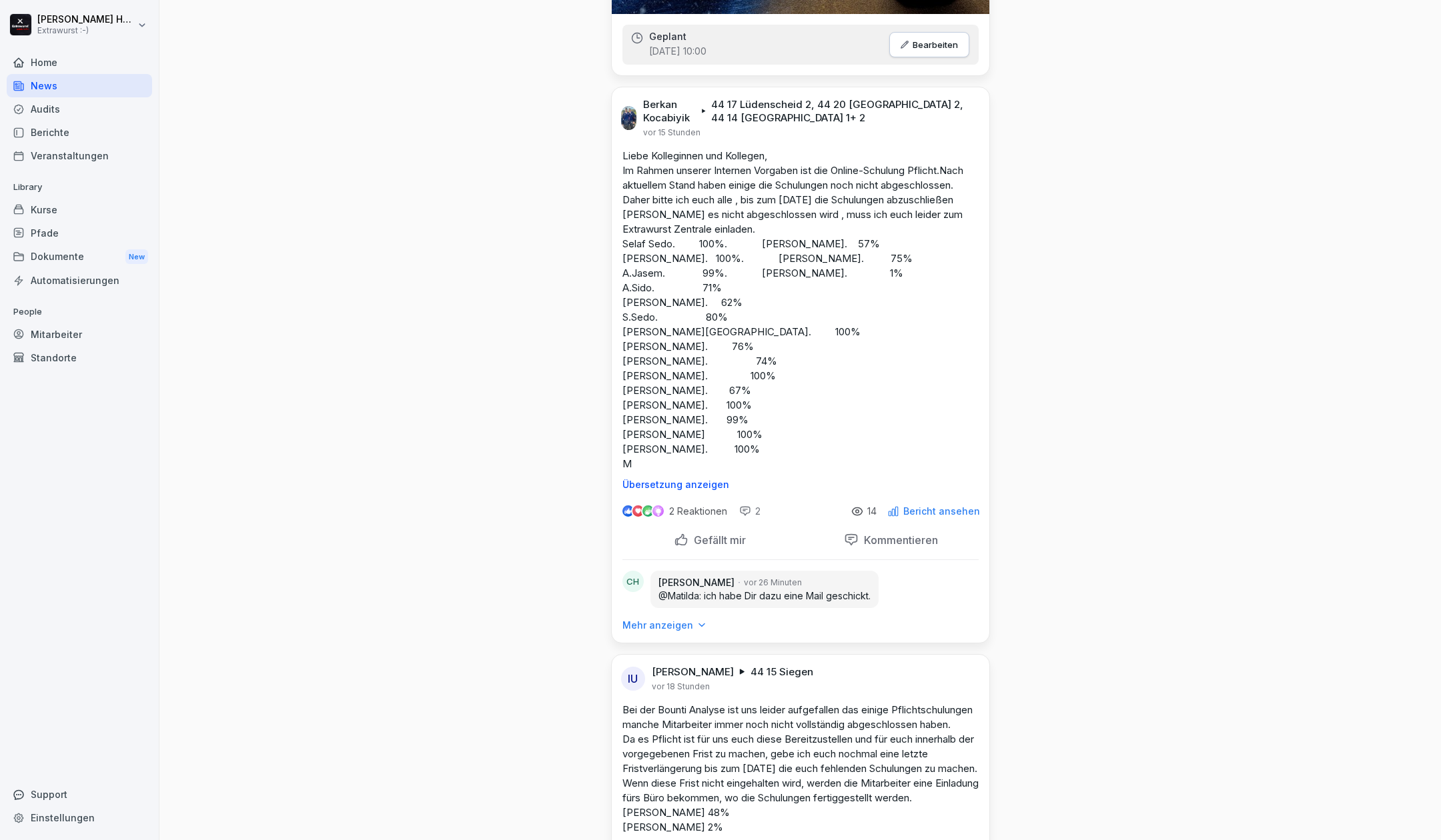
click at [685, 627] on div "Mehr anzeigen" at bounding box center [664, 625] width 84 height 13
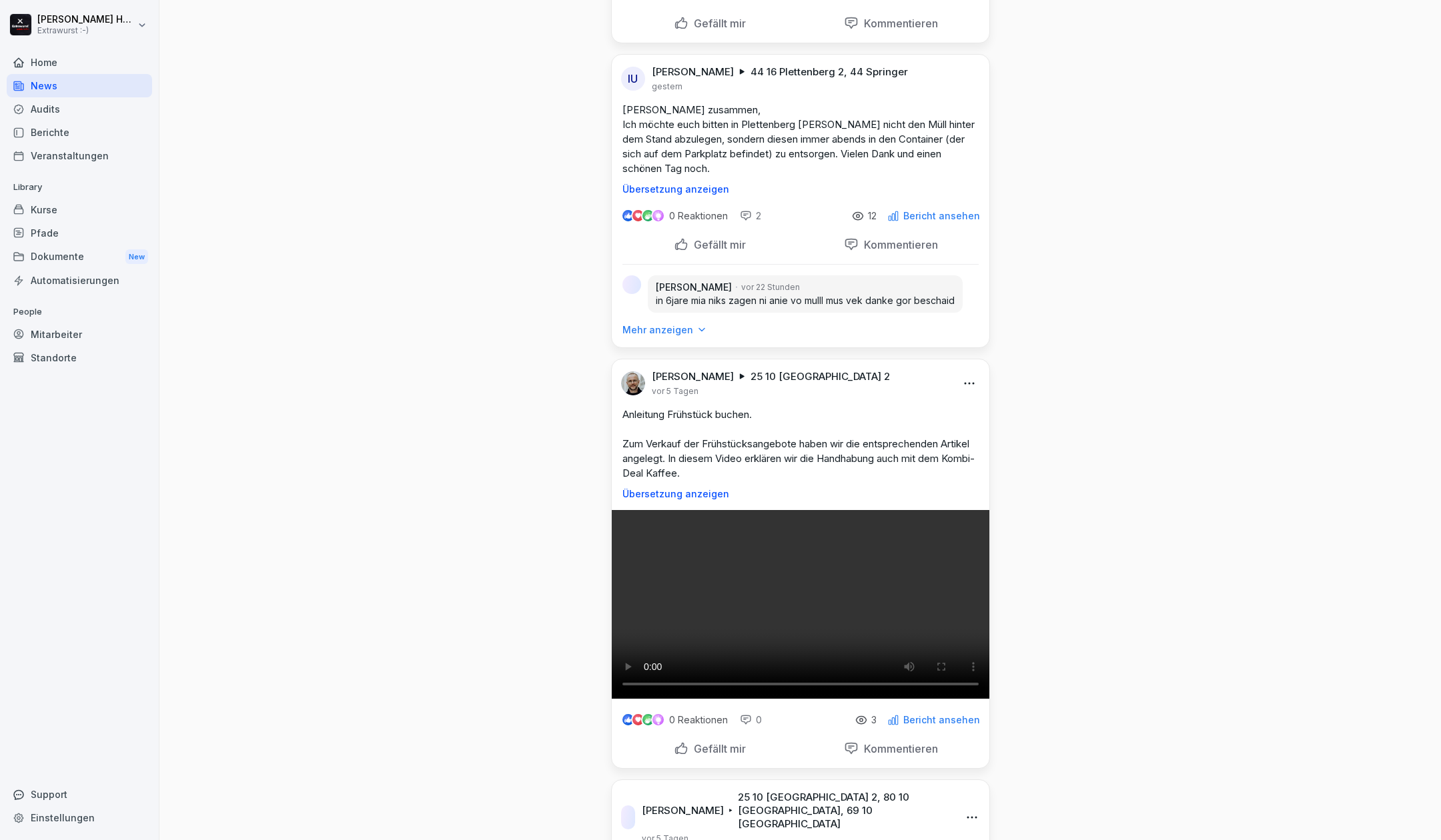
scroll to position [2223, 0]
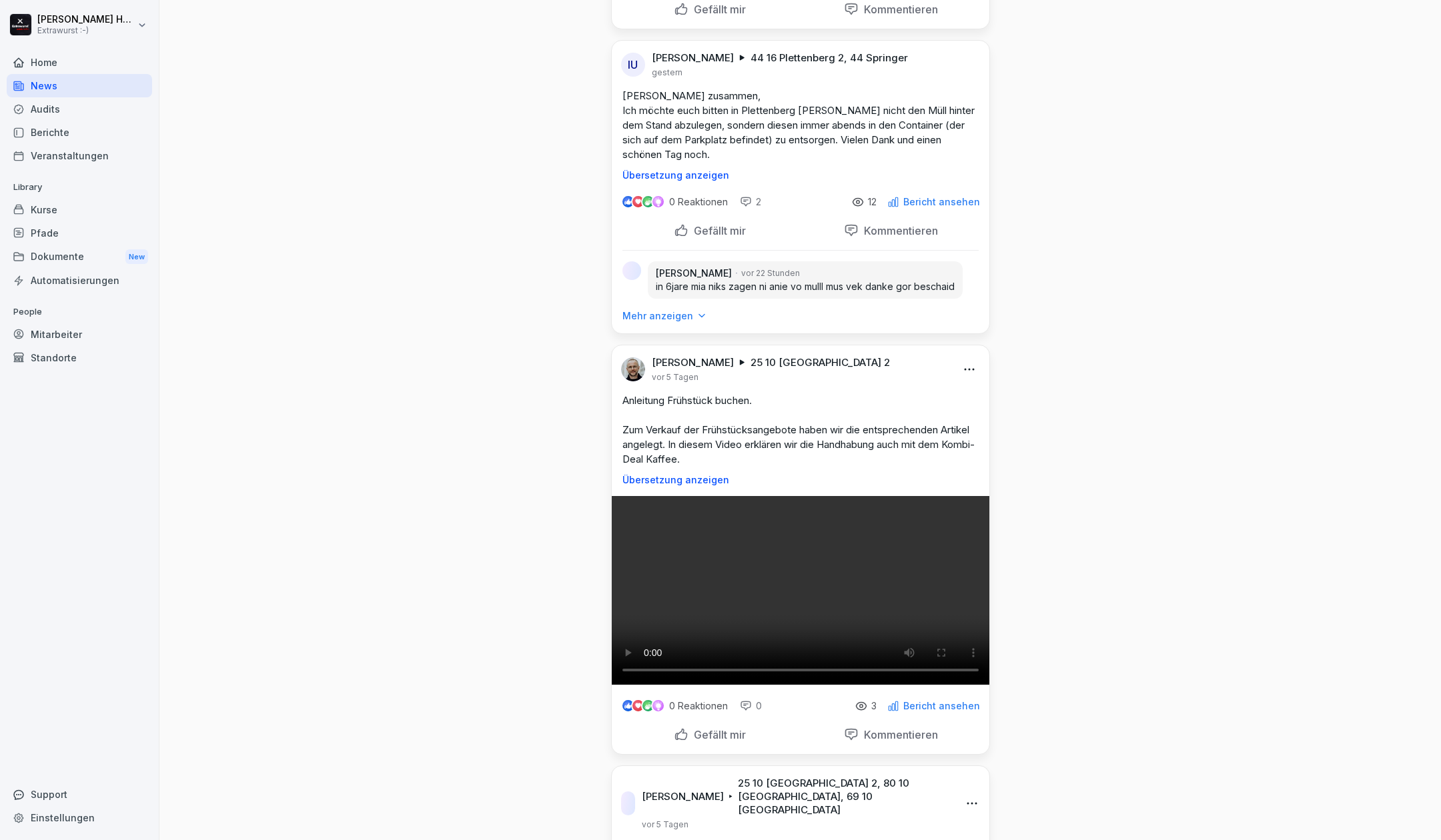
click at [697, 321] on icon at bounding box center [701, 315] width 9 height 9
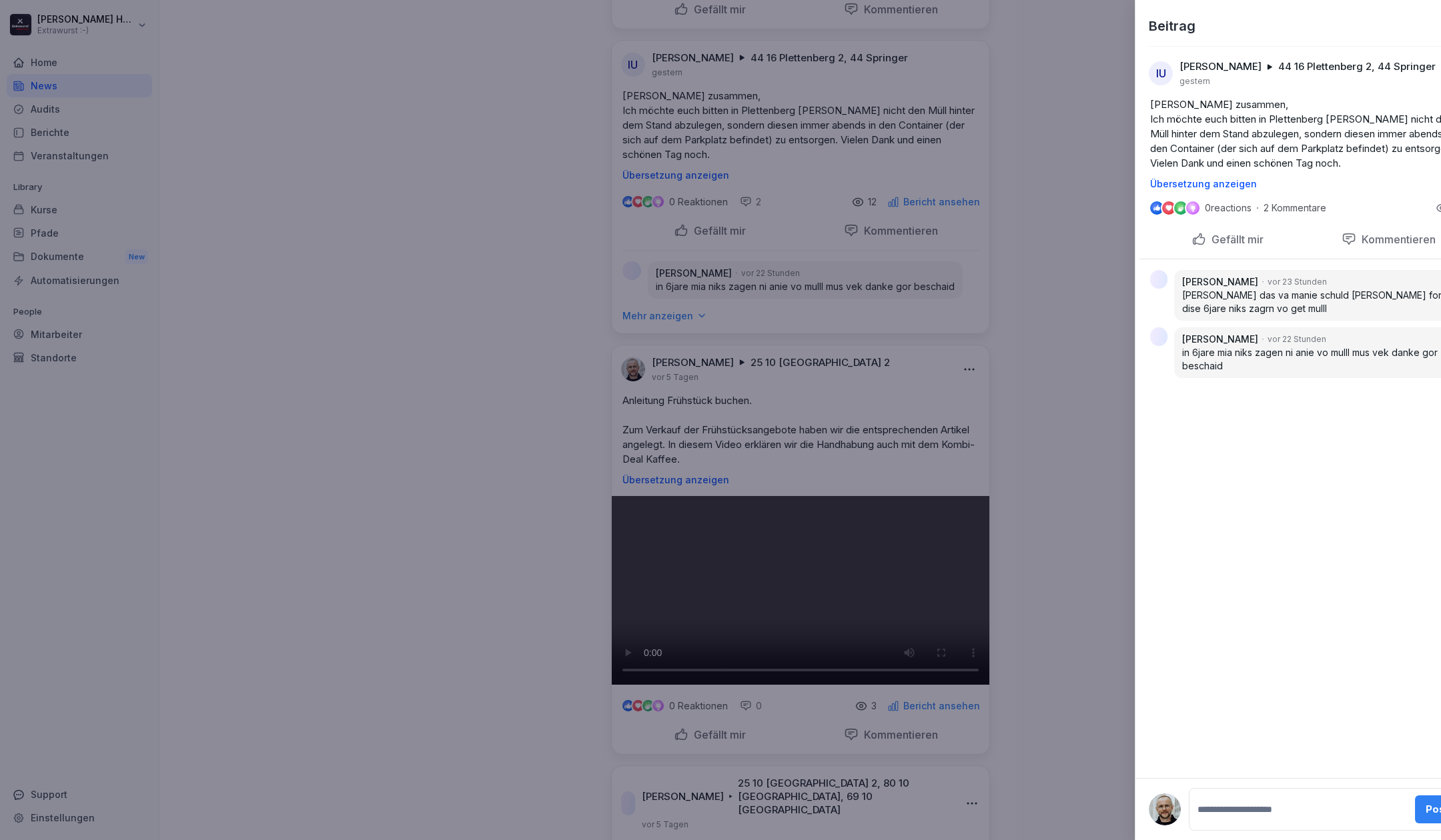
click at [1047, 512] on div at bounding box center [720, 420] width 1441 height 840
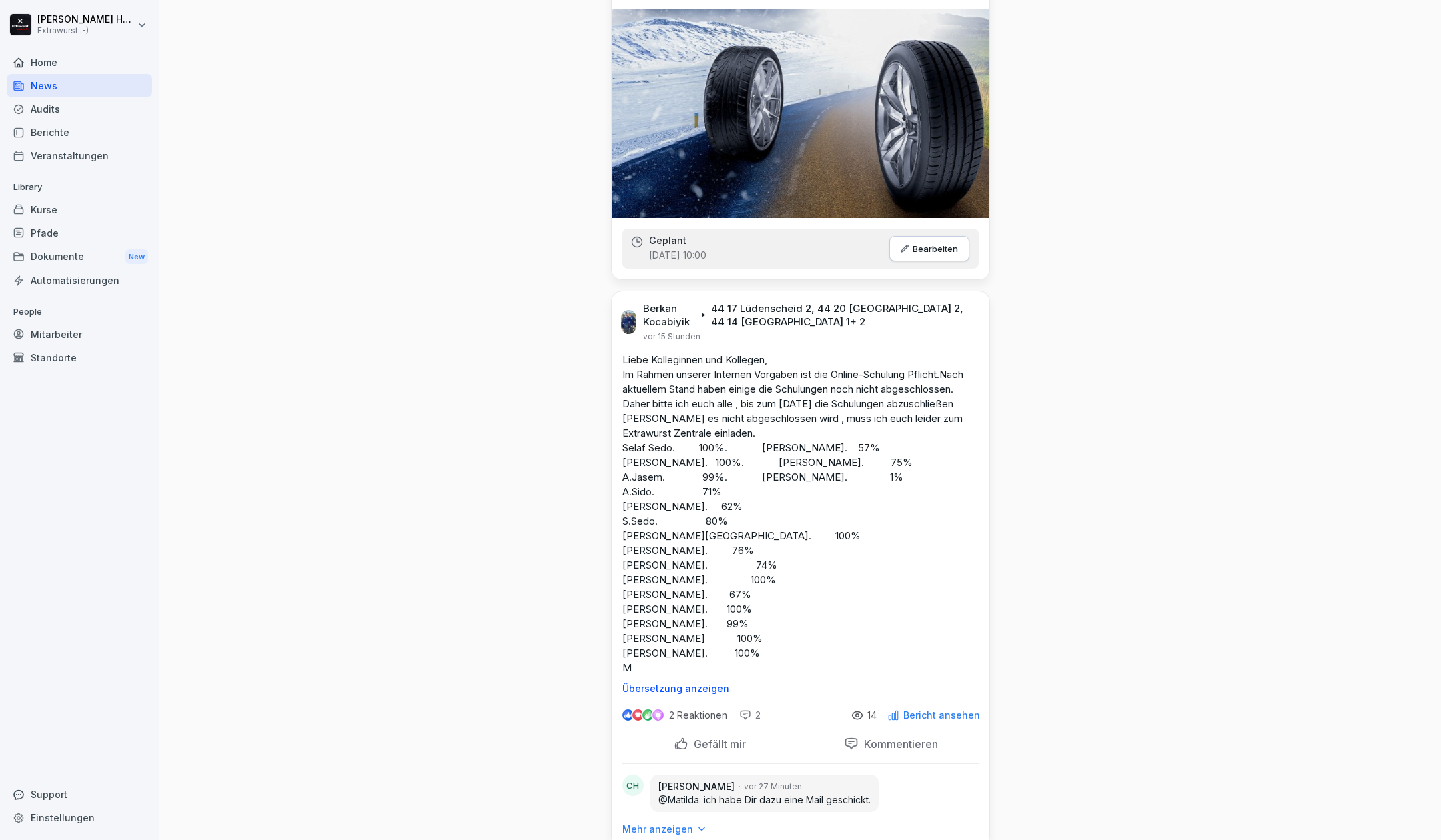
scroll to position [0, 0]
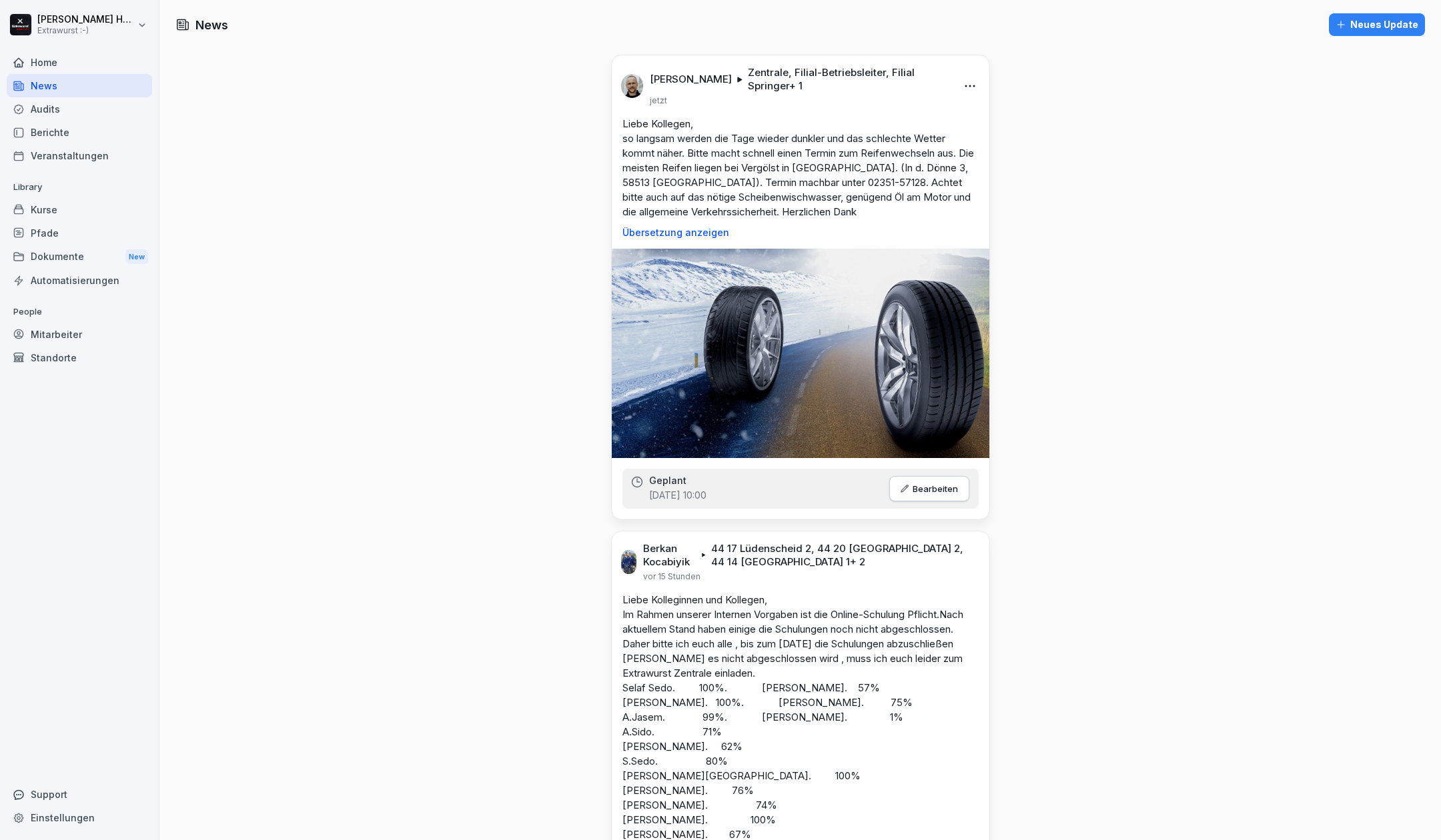
click at [1376, 31] on div "Neues Update" at bounding box center [1377, 25] width 82 height 15
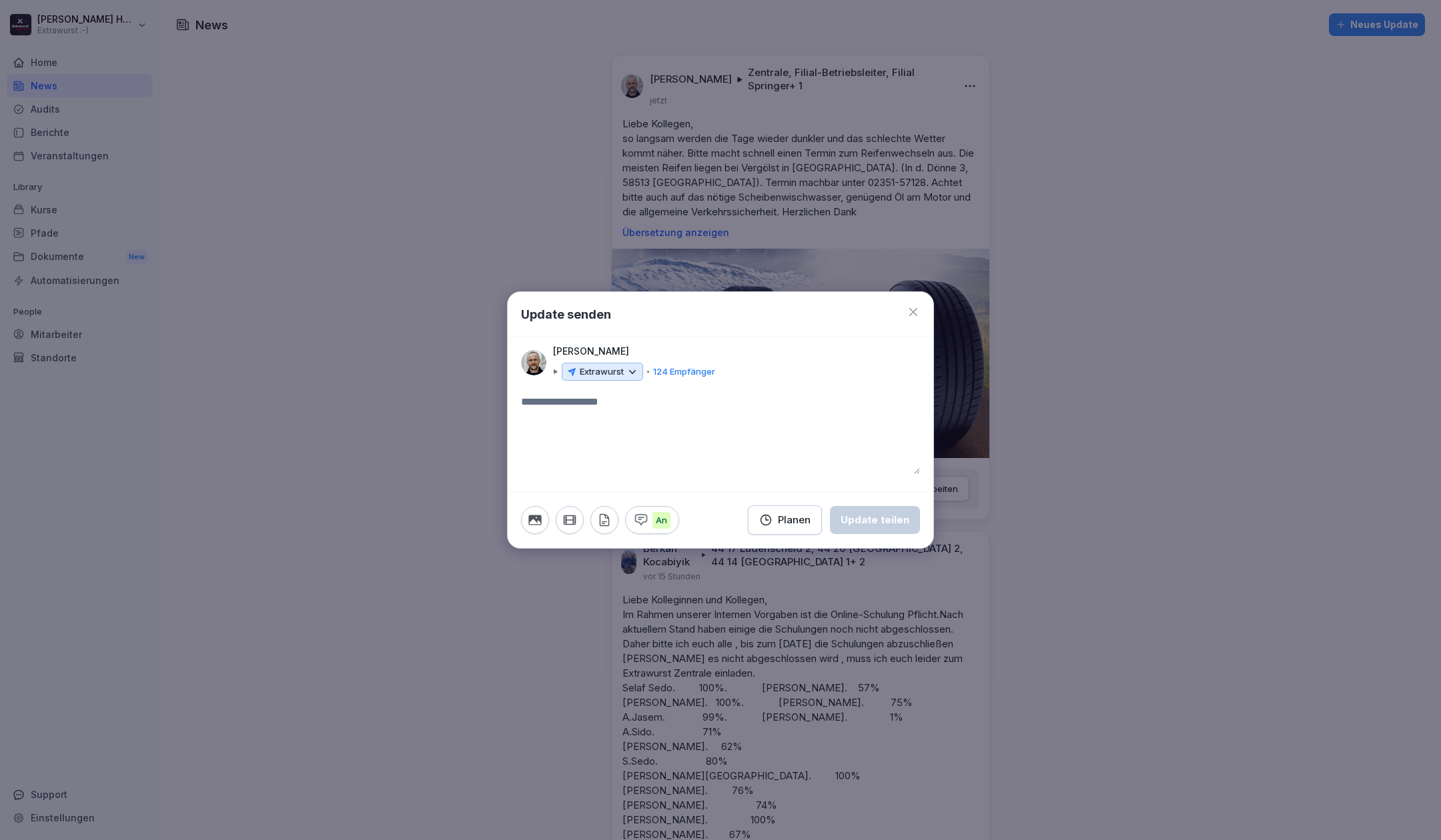
click at [631, 377] on div "Extrawurst" at bounding box center [603, 371] width 81 height 19
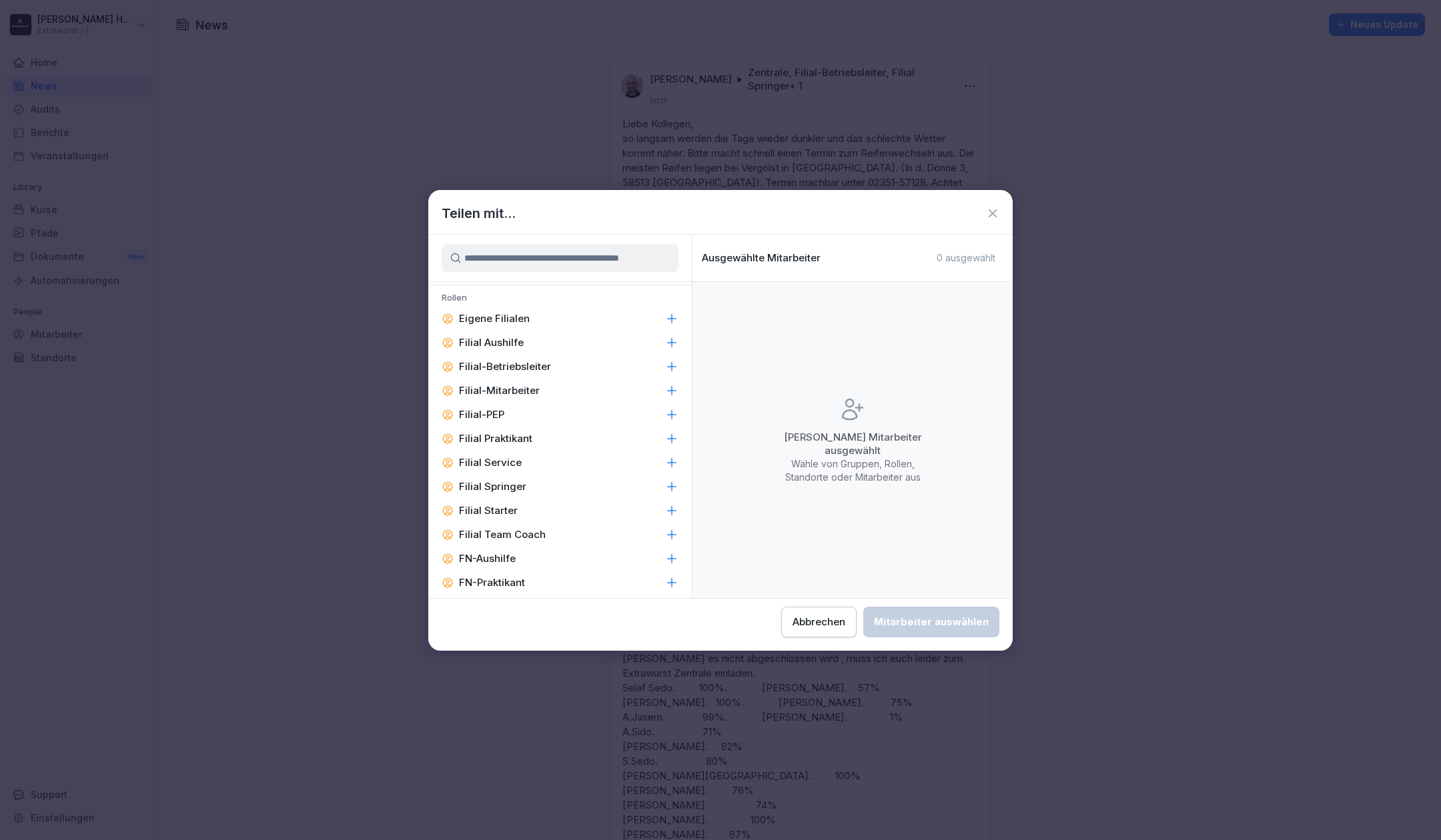
scroll to position [946, 0]
click at [665, 381] on icon at bounding box center [671, 383] width 13 height 13
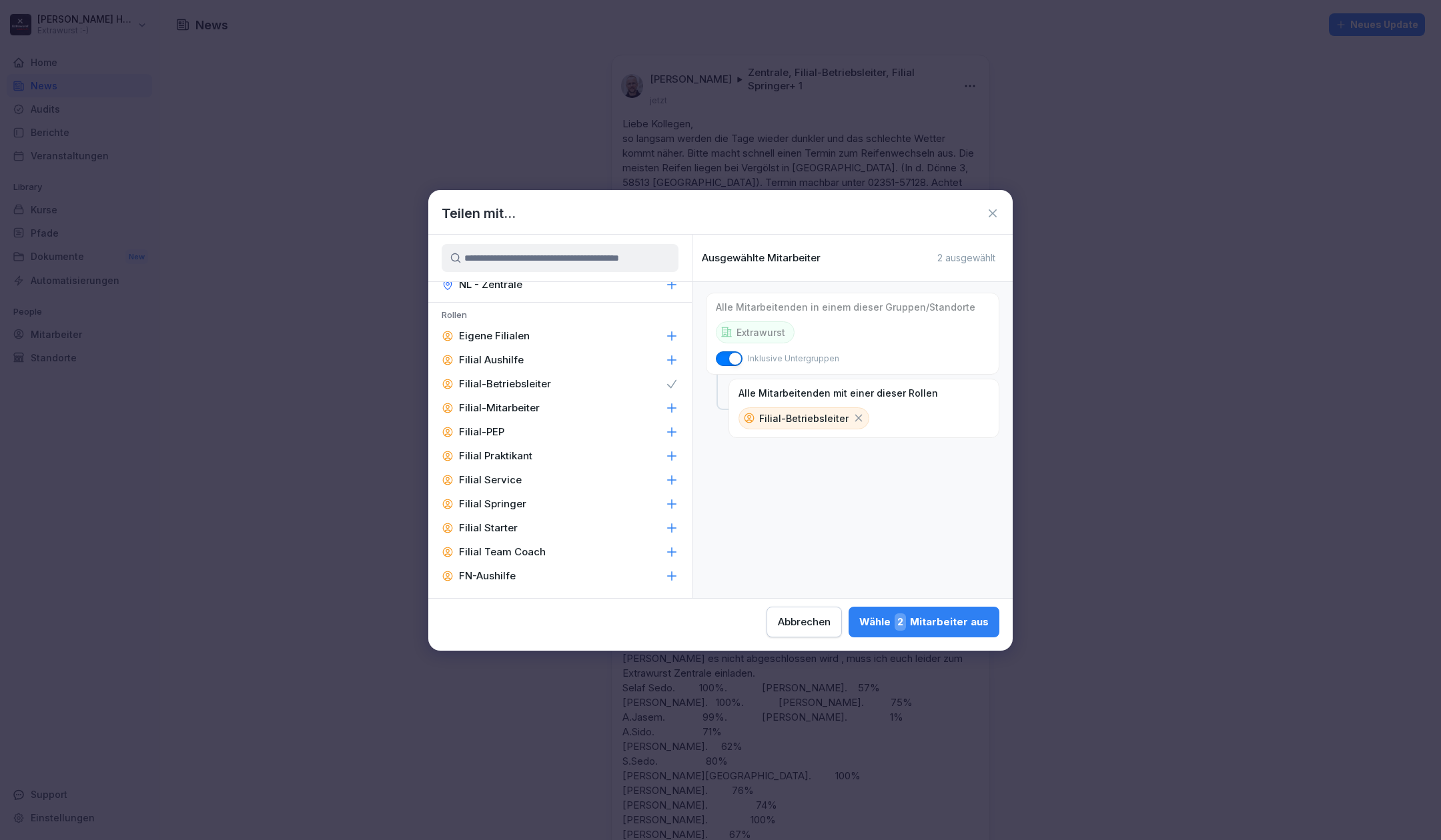
click at [665, 401] on icon at bounding box center [671, 407] width 13 height 13
click at [665, 456] on icon at bounding box center [671, 456] width 13 height 13
click at [665, 480] on icon at bounding box center [671, 479] width 13 height 13
click at [668, 503] on icon at bounding box center [672, 503] width 9 height 9
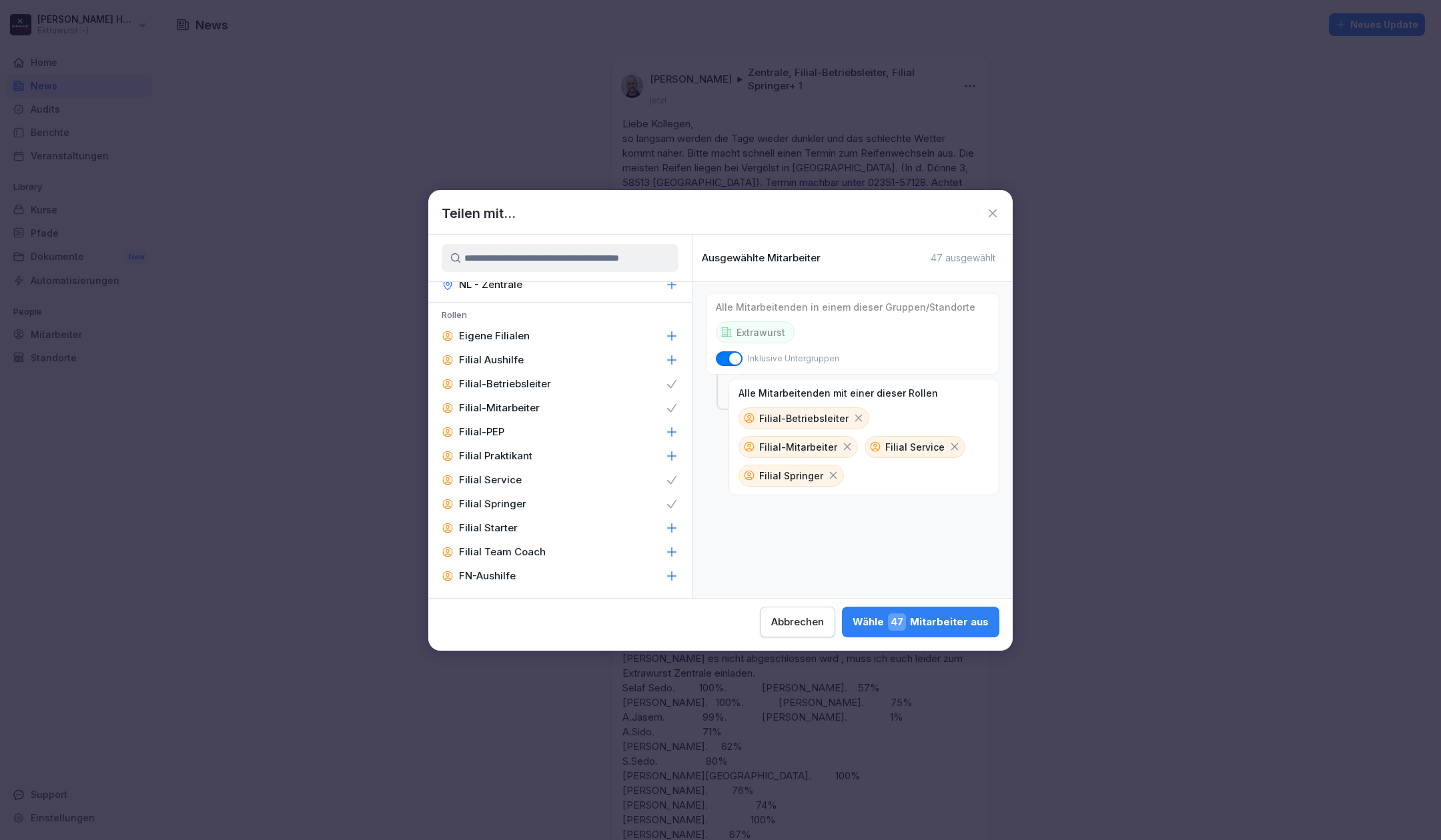
click at [871, 620] on div "Wähle 47 Mitarbeiter aus" at bounding box center [920, 622] width 136 height 18
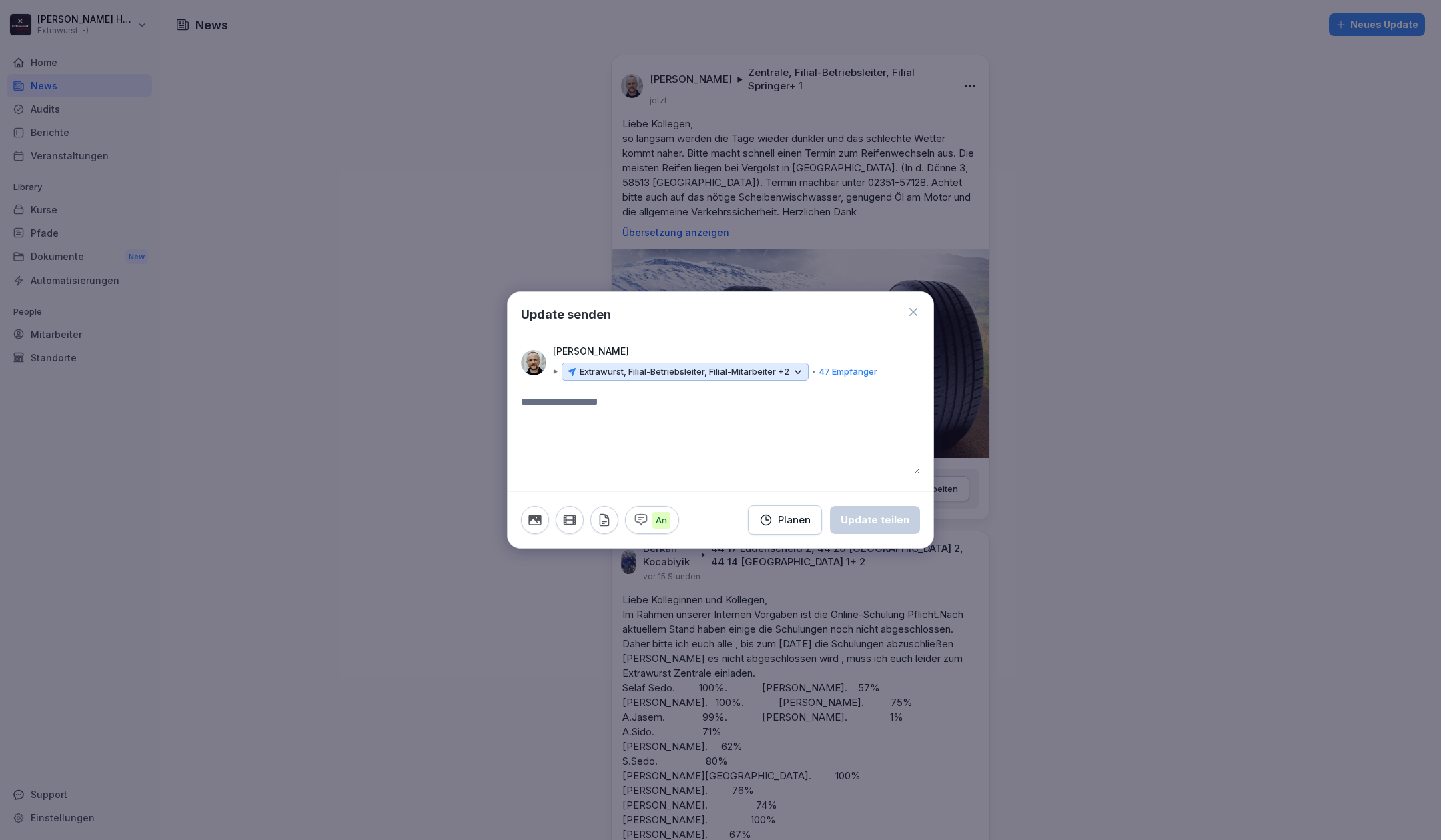
click at [778, 515] on div "Planen" at bounding box center [785, 520] width 52 height 15
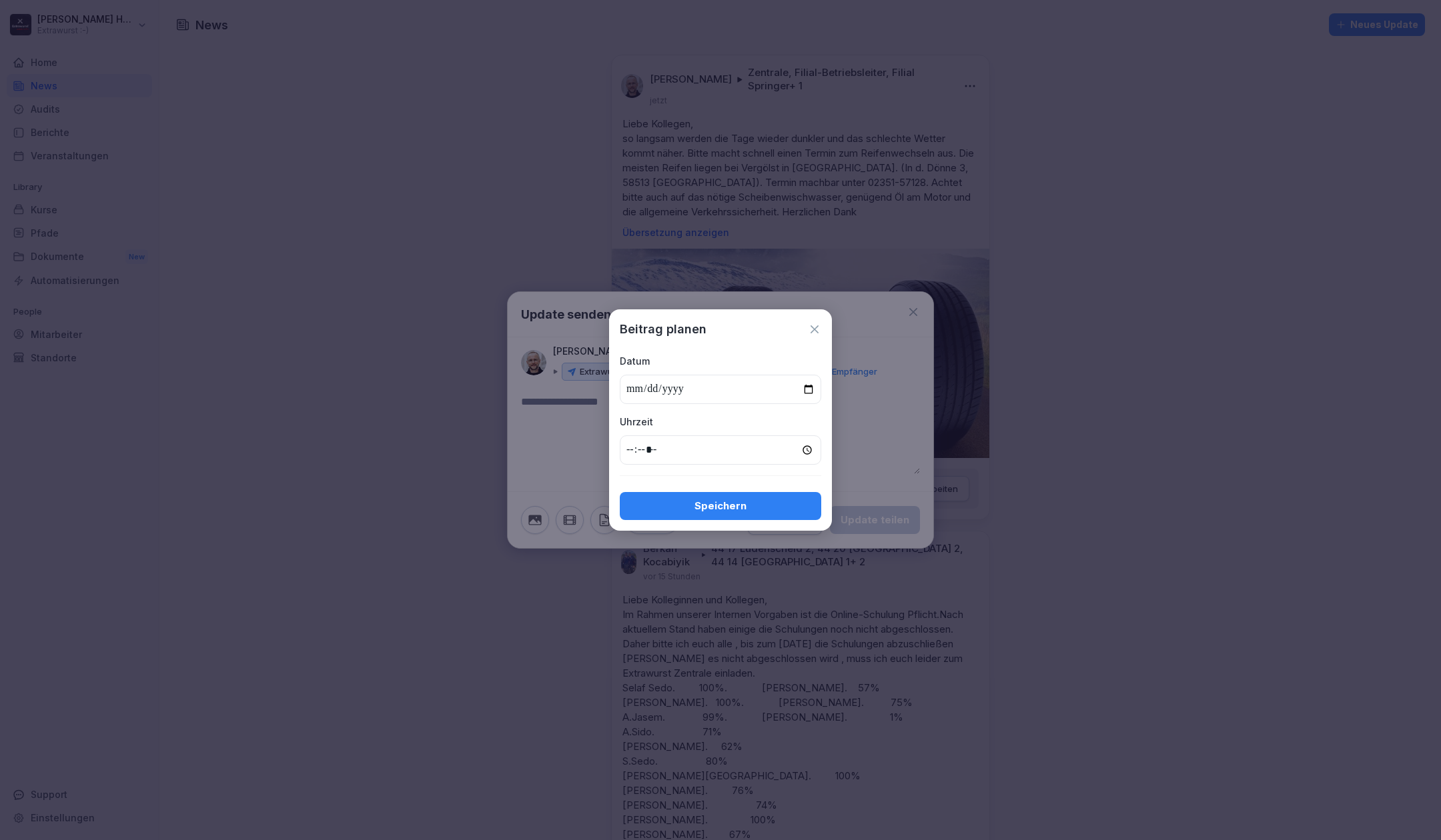
click at [802, 388] on input "date" at bounding box center [720, 389] width 201 height 30
type input "**********"
click at [630, 447] on input "time" at bounding box center [720, 451] width 201 height 30
type input "*****"
click at [741, 511] on div "Speichern" at bounding box center [720, 506] width 180 height 15
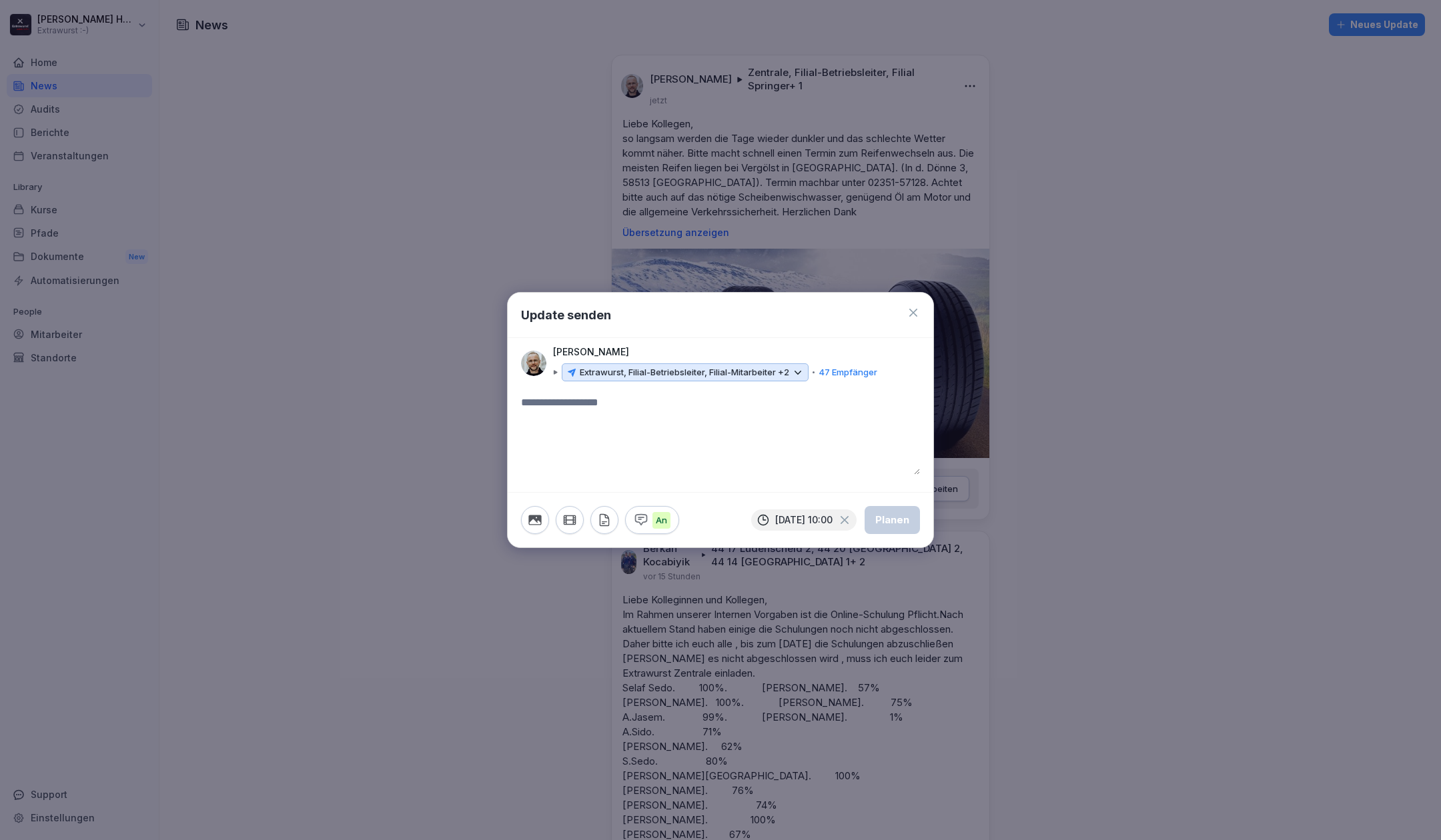
click at [570, 521] on icon "button" at bounding box center [570, 520] width 15 height 15
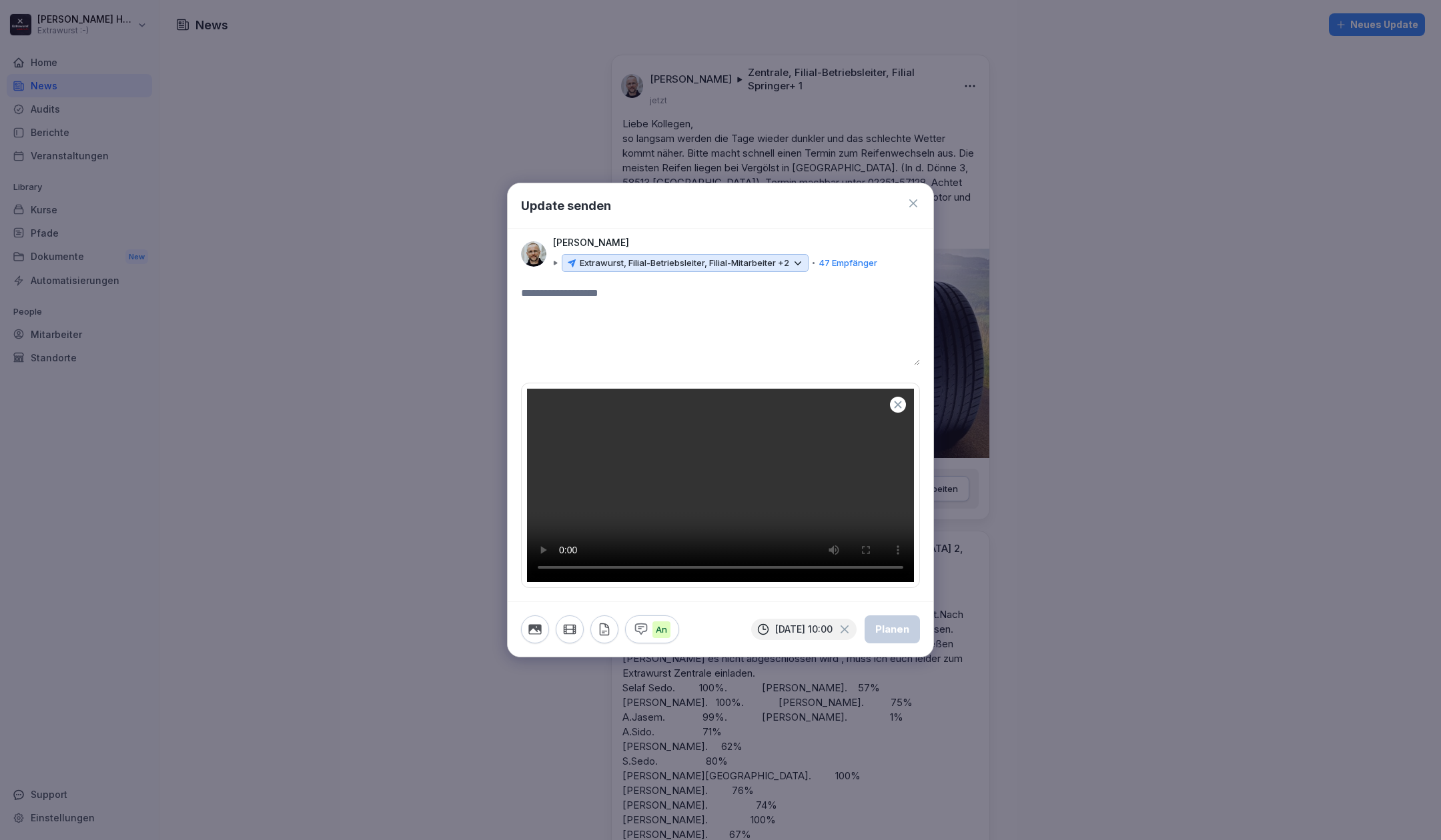
click at [596, 285] on textarea at bounding box center [720, 325] width 399 height 80
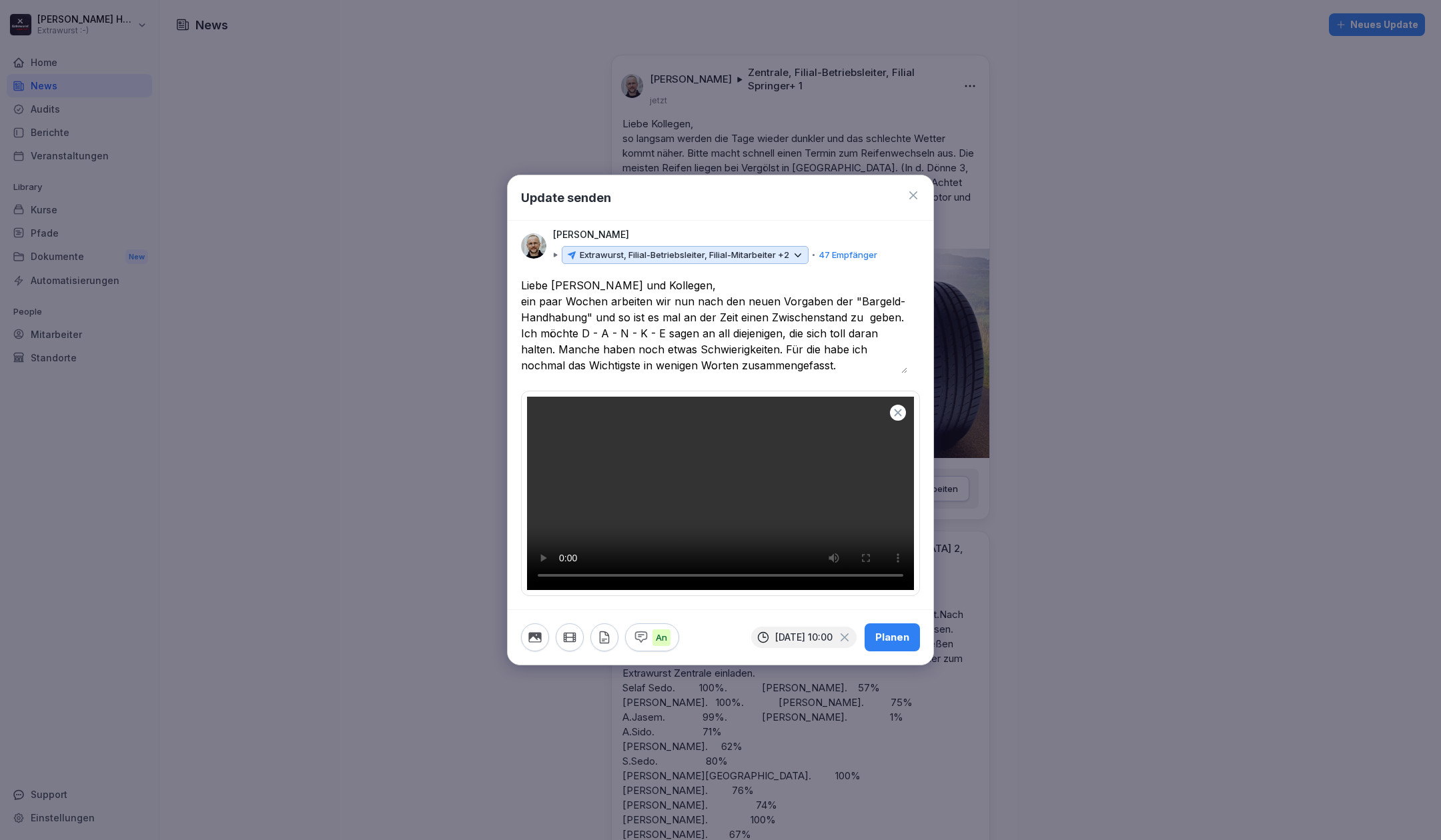
click at [864, 277] on textarea "**********" at bounding box center [715, 325] width 387 height 96
click at [878, 277] on textarea "**********" at bounding box center [715, 325] width 387 height 96
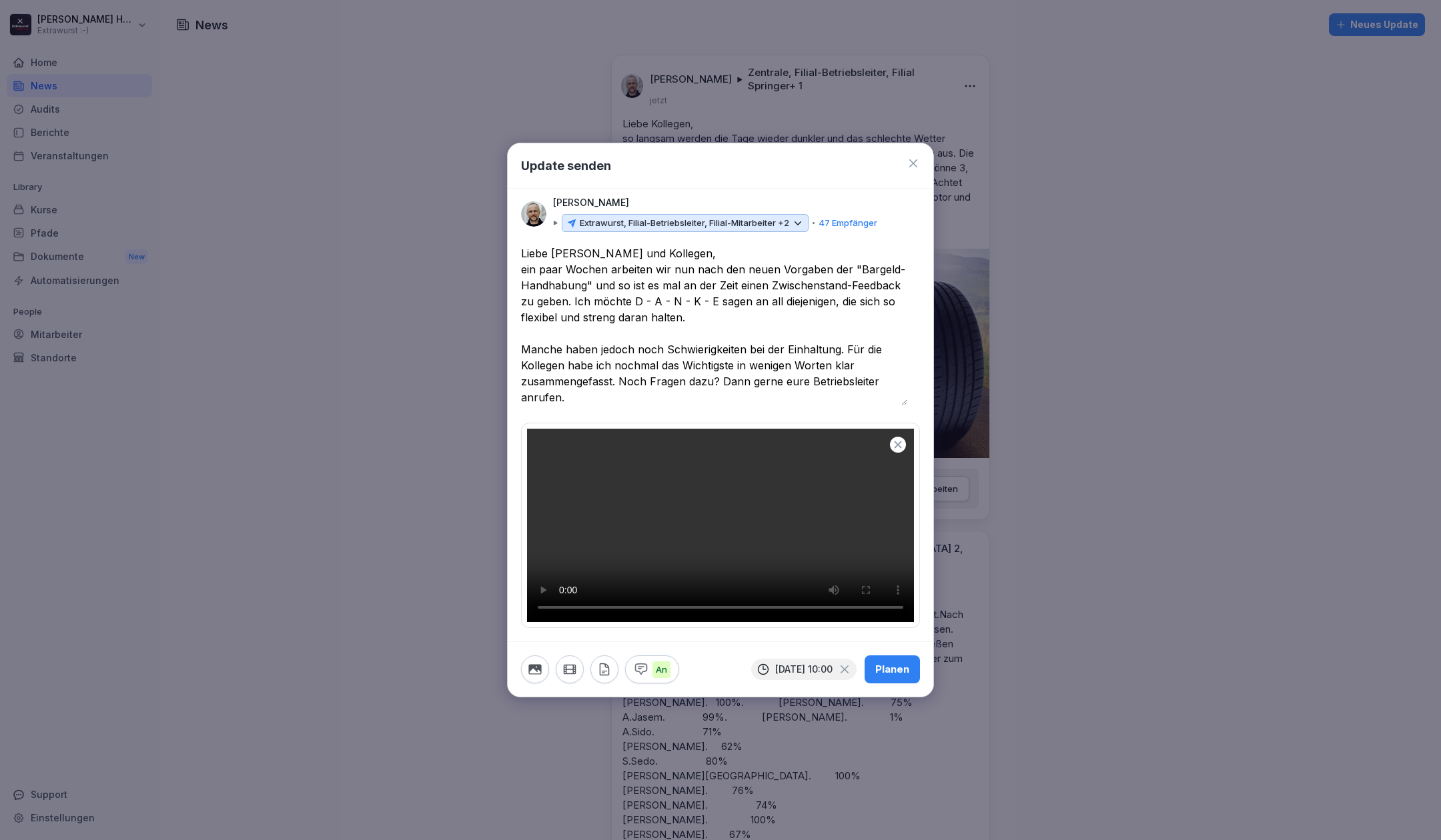
type textarea "**********"
click at [875, 677] on div "Planen" at bounding box center [892, 669] width 34 height 15
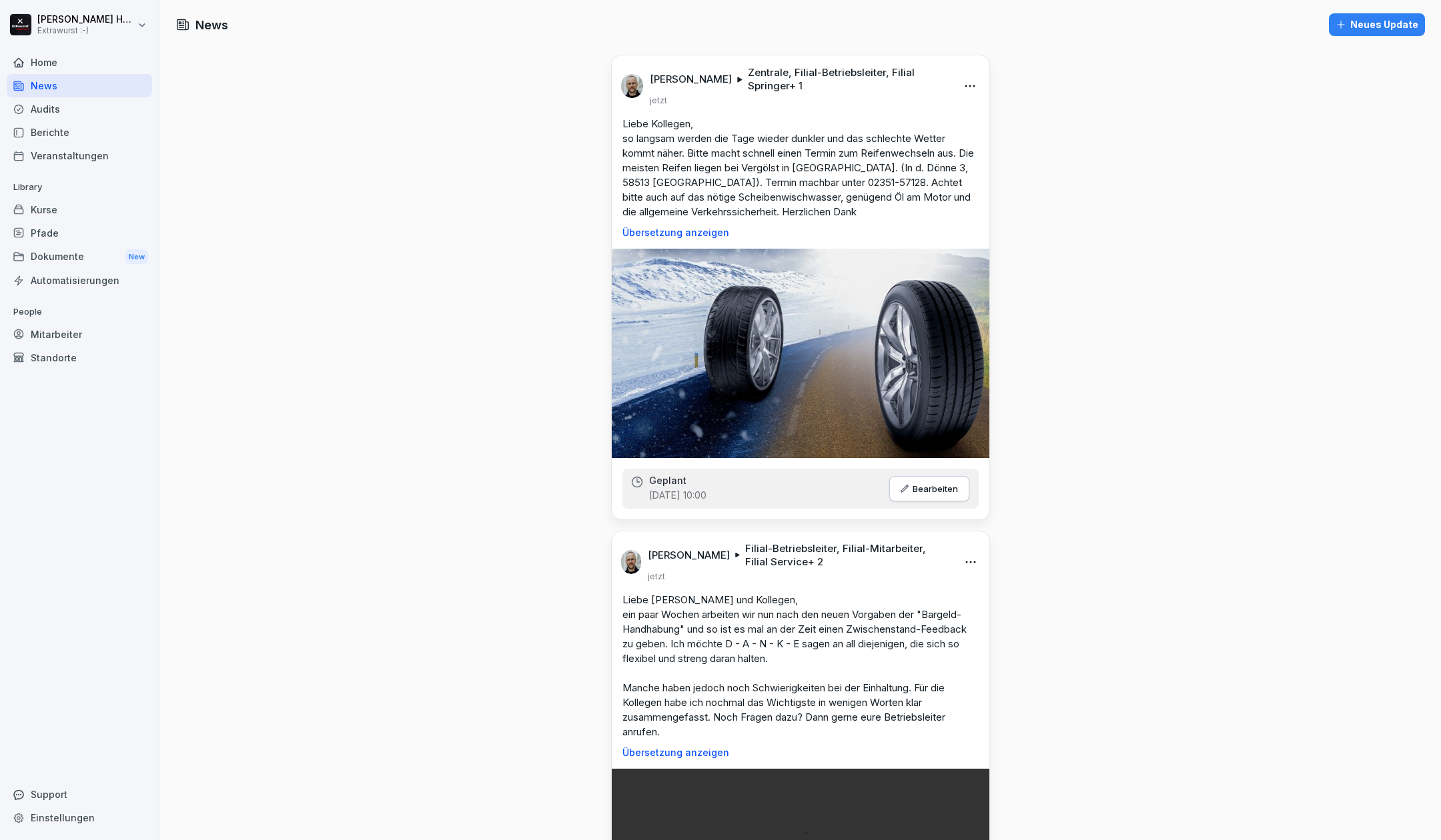
scroll to position [0, 0]
click at [66, 63] on div "Home" at bounding box center [79, 62] width 146 height 24
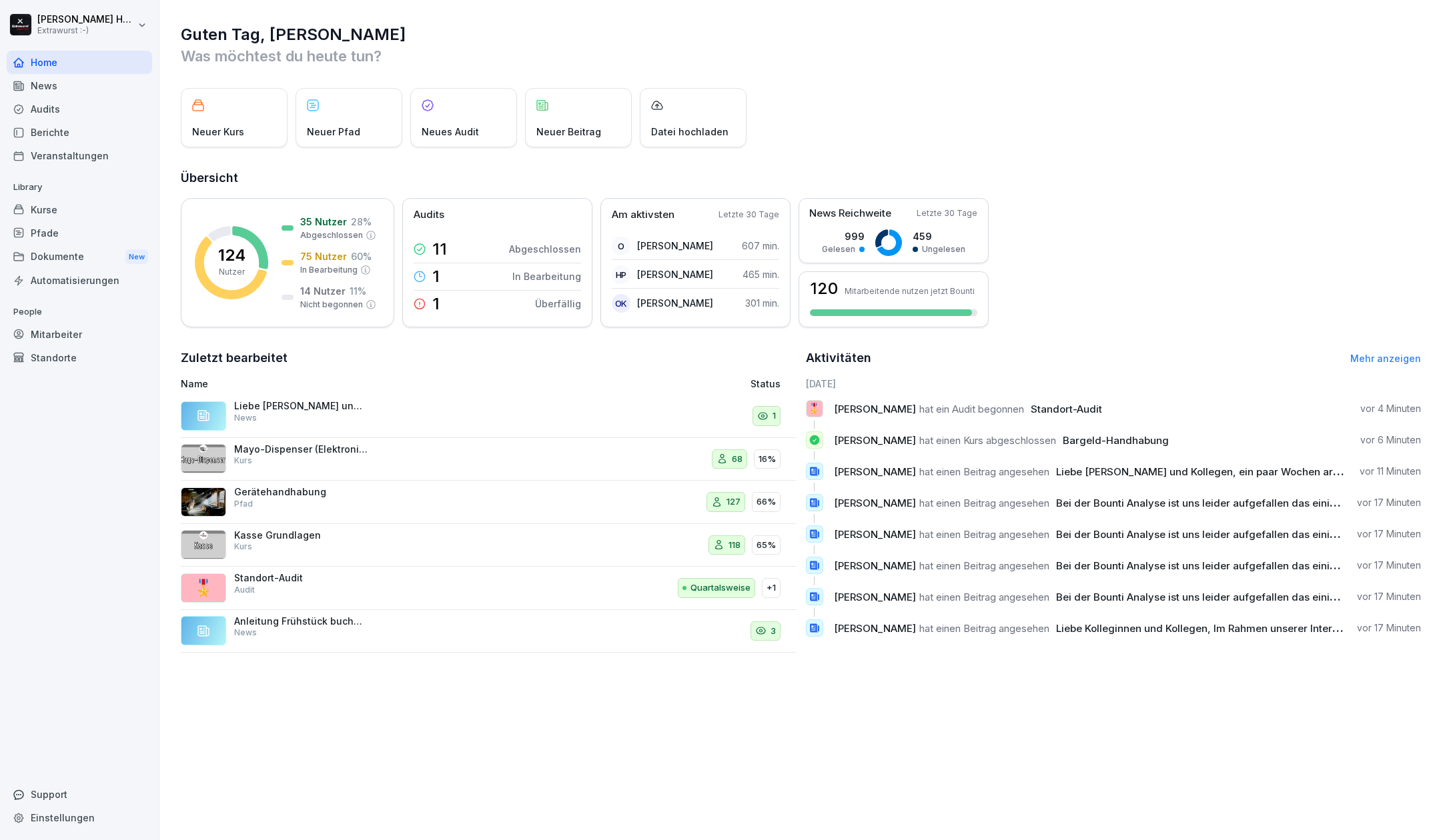
click at [77, 96] on div "News" at bounding box center [79, 86] width 146 height 24
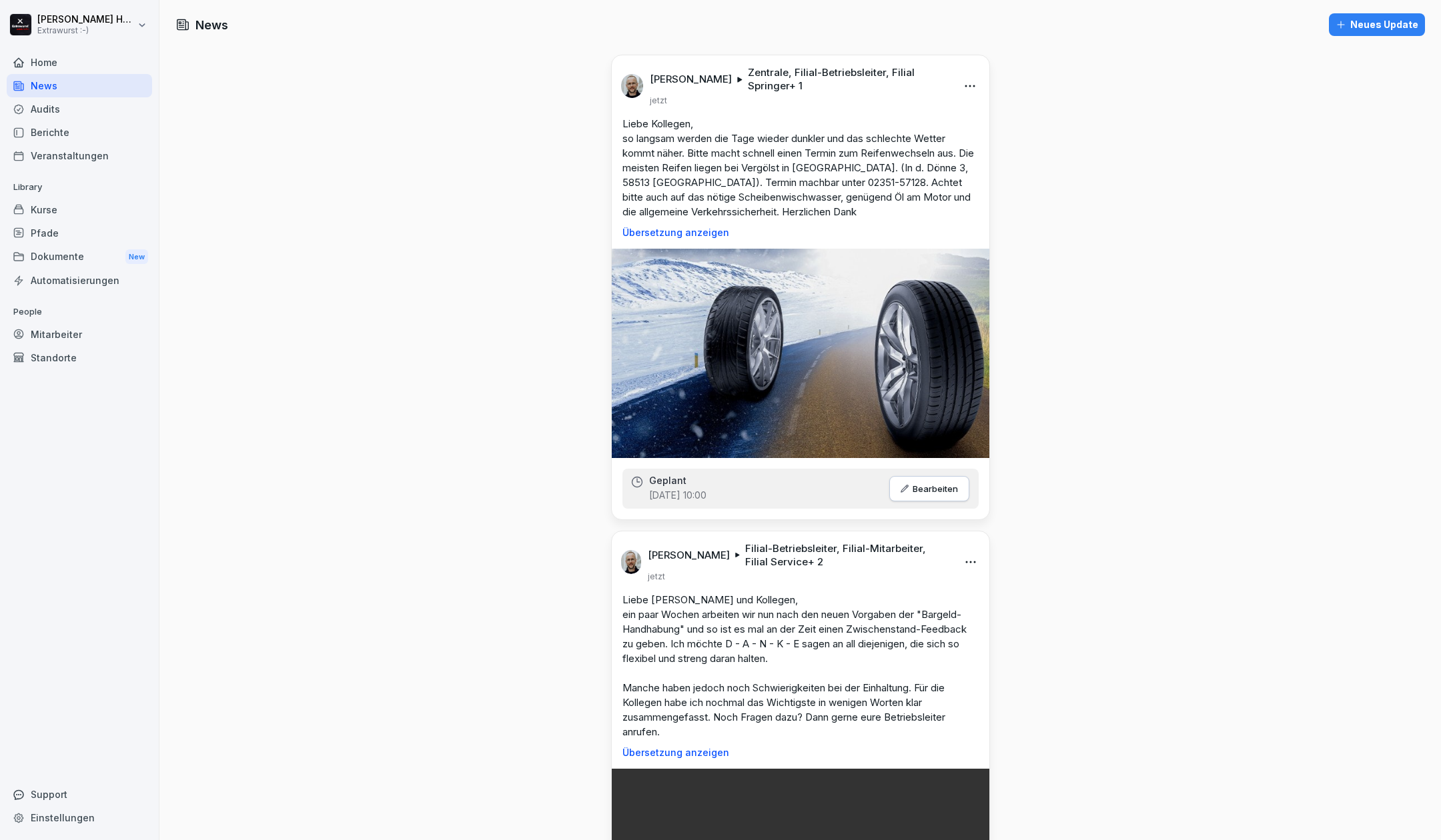
click at [74, 112] on div "Audits" at bounding box center [79, 109] width 146 height 24
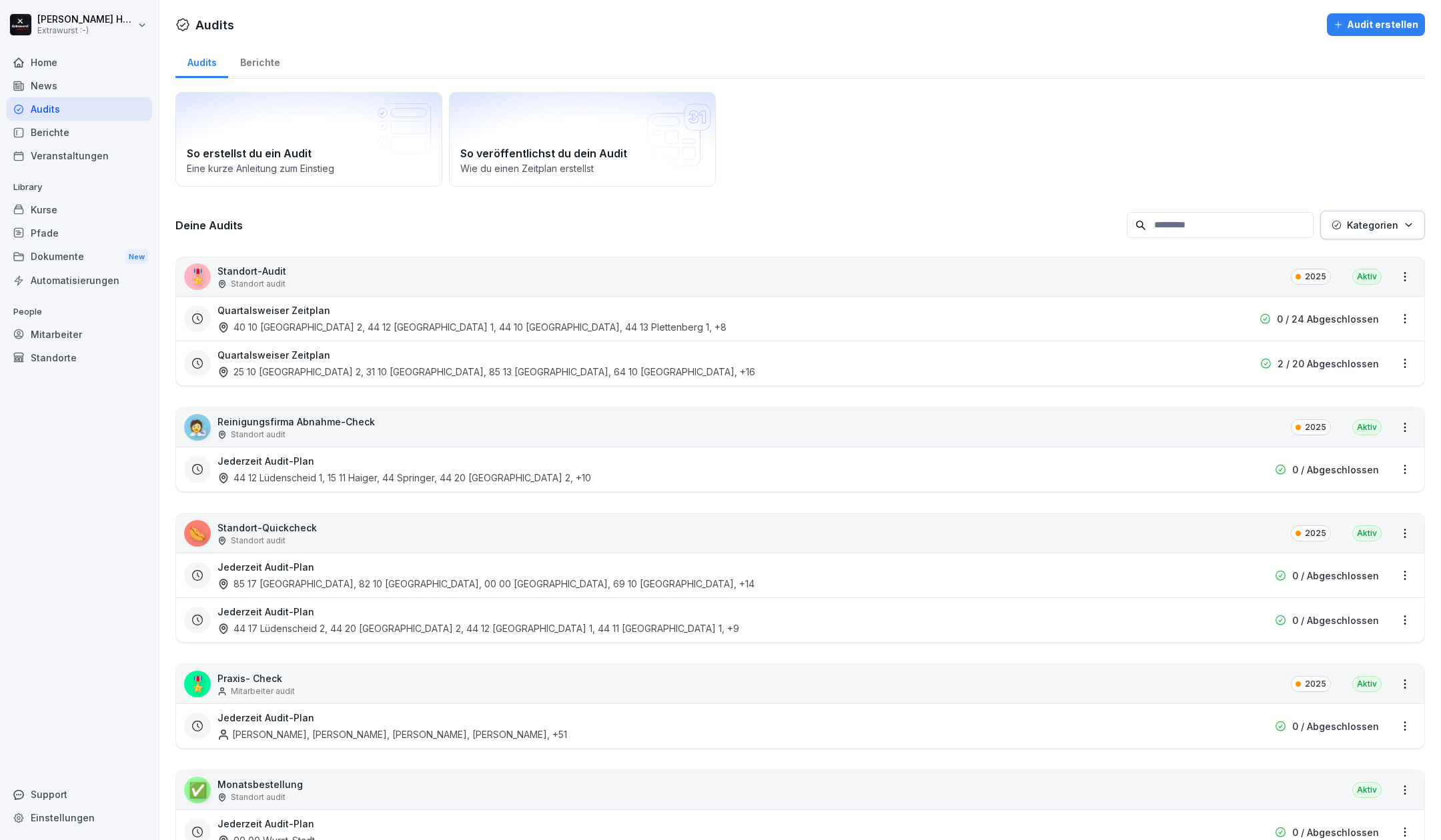
click at [69, 139] on div "Berichte" at bounding box center [79, 133] width 146 height 24
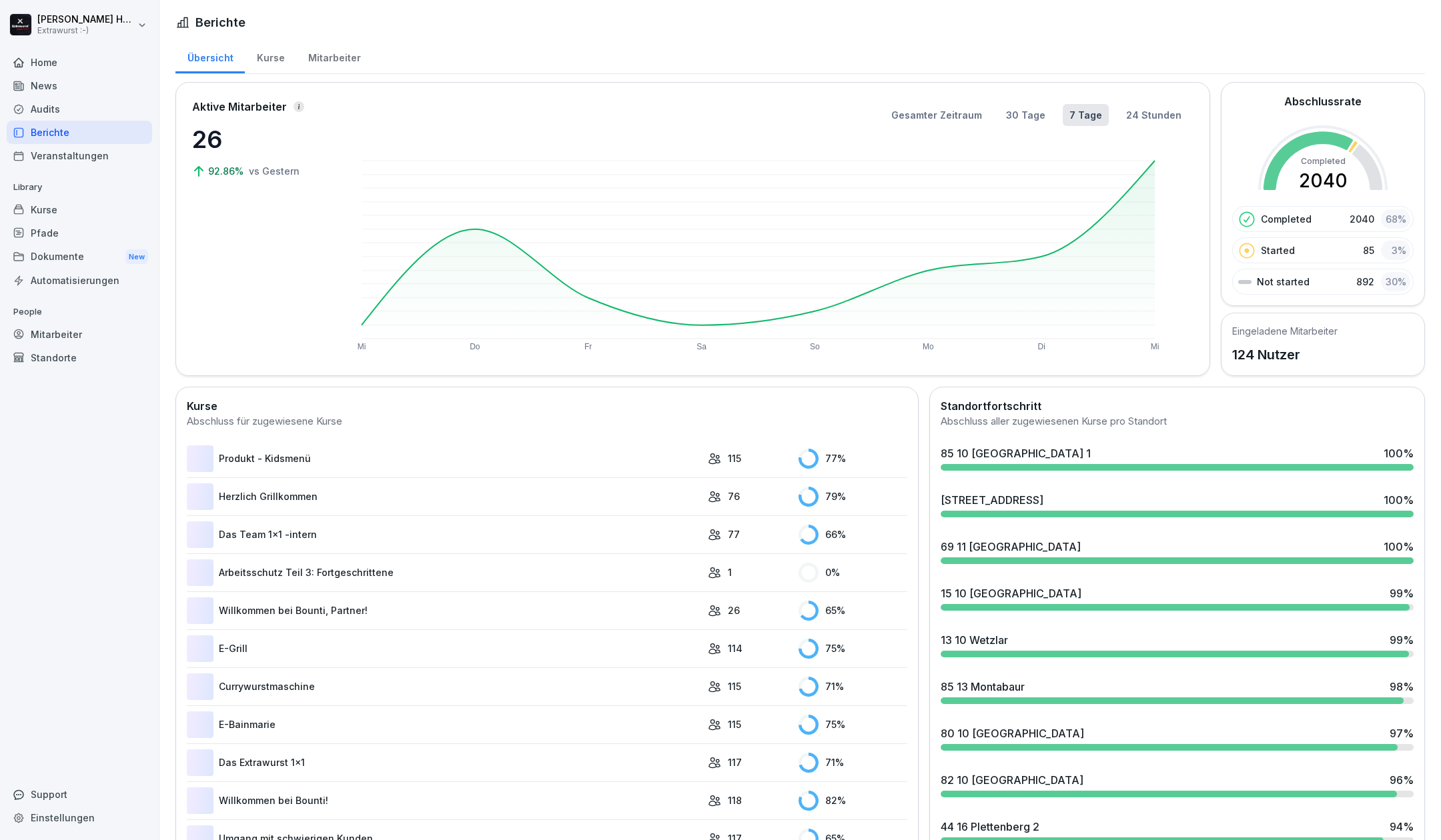
click at [80, 209] on div "Kurse" at bounding box center [79, 210] width 146 height 24
